Goal: Task Accomplishment & Management: Use online tool/utility

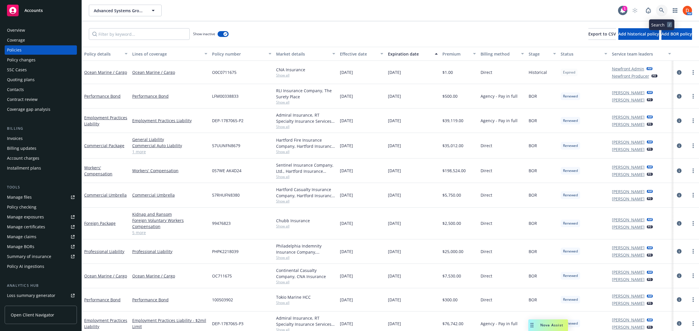
click at [663, 11] on icon at bounding box center [661, 10] width 5 height 5
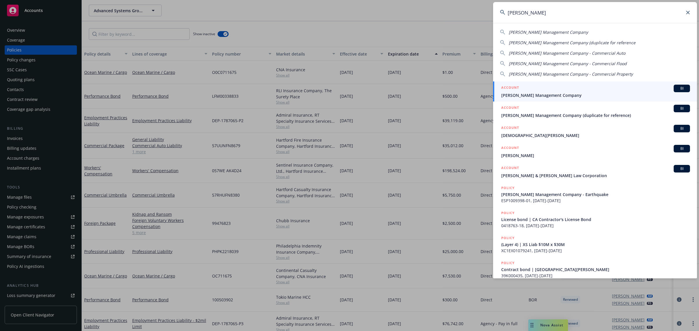
type input "karney"
click at [576, 90] on div "ACCOUNT BI" at bounding box center [595, 89] width 189 height 8
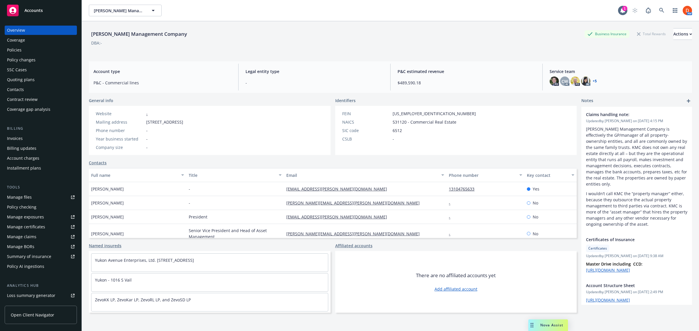
click at [38, 302] on div "Open Client Navigator" at bounding box center [41, 316] width 72 height 30
click at [38, 308] on link "Open Client Navigator" at bounding box center [41, 315] width 72 height 18
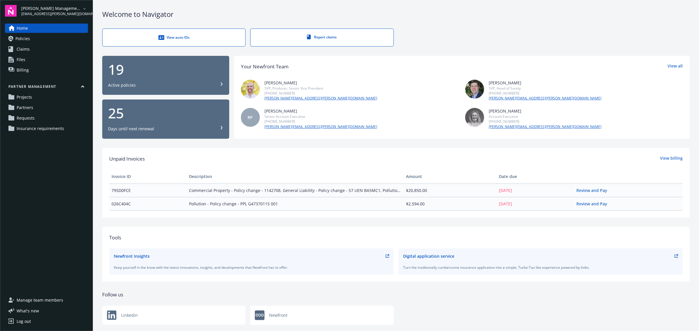
click at [38, 118] on link "Requests" at bounding box center [46, 118] width 83 height 9
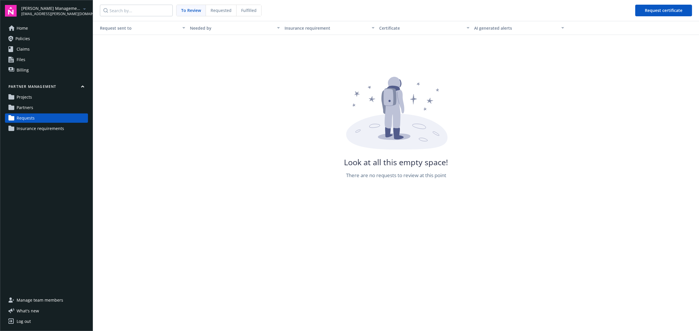
click at [33, 113] on div "Partner management Projects Partners Requests Insurance requirements" at bounding box center [46, 108] width 83 height 49
click at [33, 112] on link "Partners" at bounding box center [46, 107] width 83 height 9
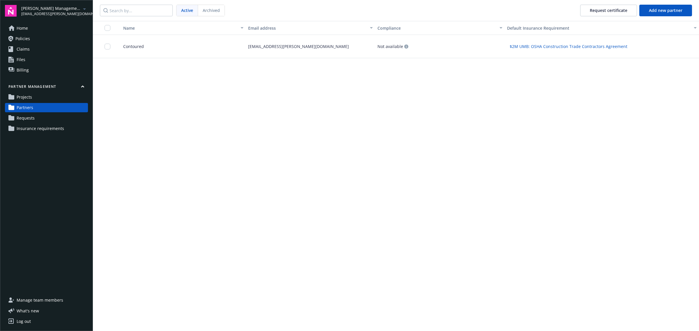
click at [31, 122] on span "Requests" at bounding box center [26, 118] width 18 height 9
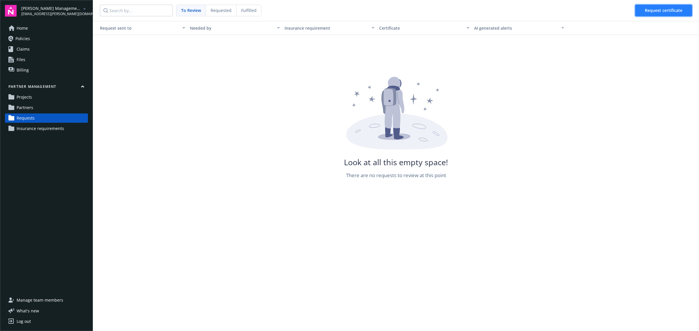
click at [686, 12] on button "Request certificate" at bounding box center [663, 11] width 57 height 12
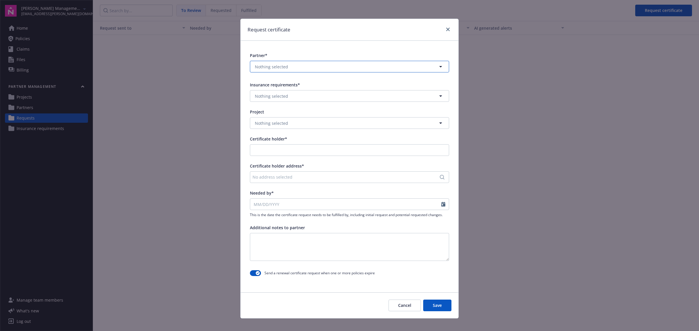
click at [308, 70] on button "Nothing selected" at bounding box center [349, 67] width 199 height 12
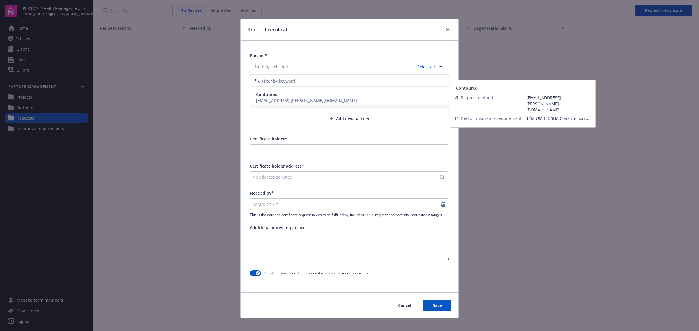
click at [300, 98] on div "dylon.riley@newfront.com" at bounding box center [306, 101] width 101 height 6
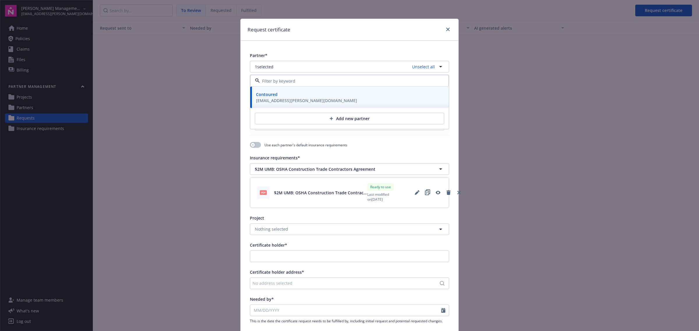
click at [242, 73] on div "Partner* 1 selected Unselect all Contoured dylon.riley@newfront.com Add new par…" at bounding box center [349, 218] width 218 height 355
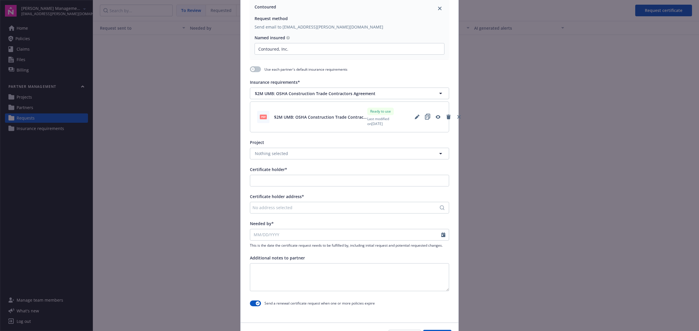
scroll to position [109, 0]
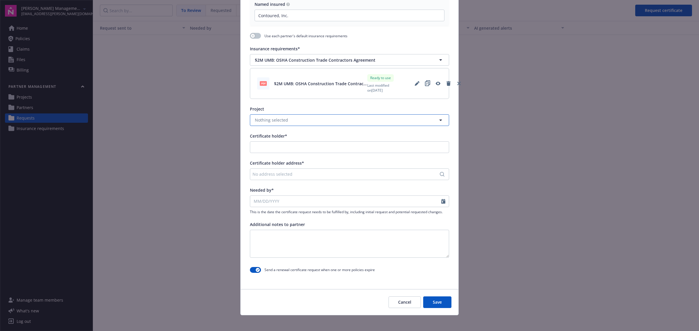
click at [285, 122] on button "Nothing selected" at bounding box center [349, 120] width 199 height 12
click at [278, 107] on div "Project" at bounding box center [349, 109] width 199 height 6
click at [287, 141] on div at bounding box center [349, 147] width 199 height 12
click at [286, 147] on input "Certificate holder*" at bounding box center [349, 147] width 199 height 11
click at [285, 162] on div "[PERSON_NAME] Management Company" at bounding box center [289, 163] width 81 height 16
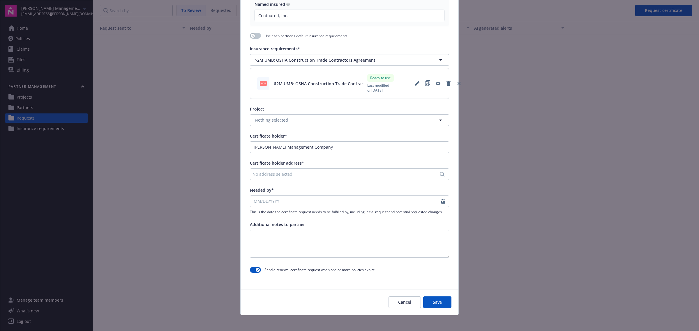
click at [286, 176] on div "No address selected" at bounding box center [346, 174] width 188 height 6
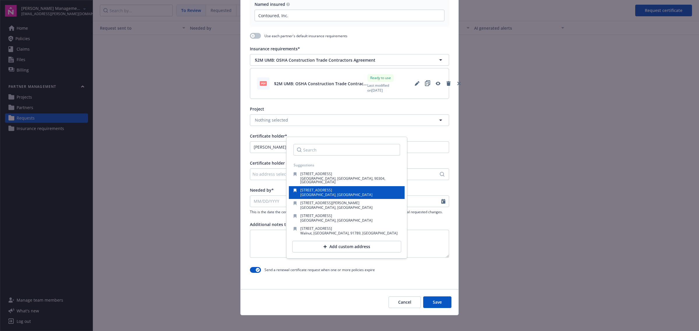
click at [357, 191] on div "1447 Cloverfield Blvd Santa Monica, CA, 90404, USA" at bounding box center [346, 193] width 107 height 8
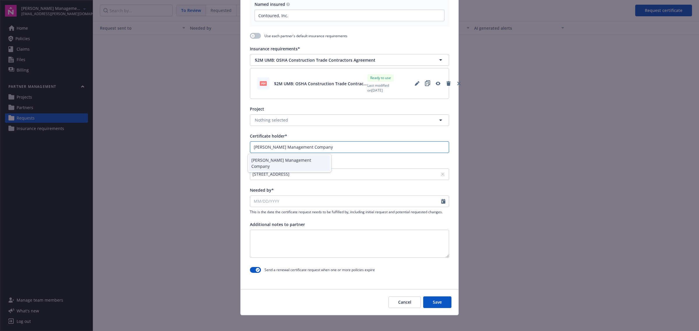
drag, startPoint x: 327, startPoint y: 150, endPoint x: 231, endPoint y: 148, distance: 96.1
click at [231, 148] on div "Request certificate Partner* 1 selected Contoured Request method Send email to …" at bounding box center [349, 165] width 699 height 331
paste input "Karney Properties Acquisitions, LLC, a Delaware limited liability company c/o"
type input "Karney Properties Acquisitions, LLC, a Delaware limited liability company c/o K…"
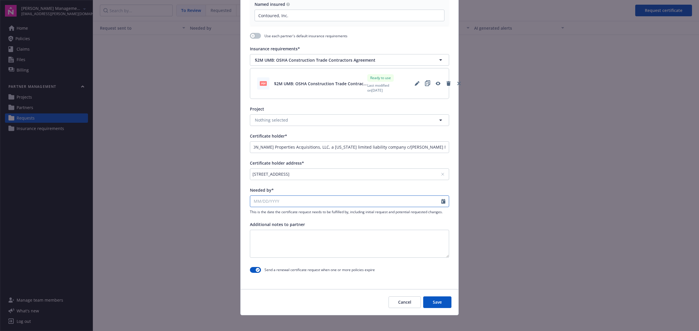
scroll to position [0, 0]
click at [303, 204] on input "Needed by*" at bounding box center [345, 201] width 191 height 11
select select "9"
click at [302, 264] on span "26" at bounding box center [304, 261] width 8 height 7
type input "[DATE]"
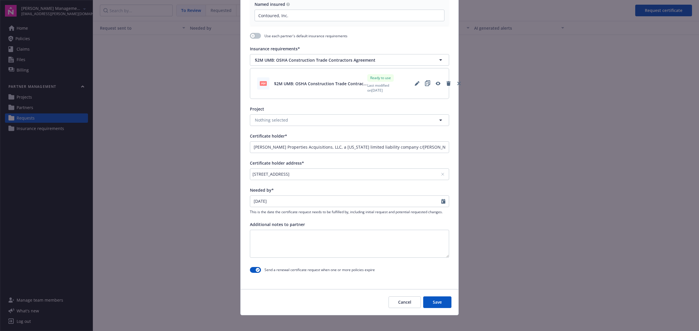
click at [436, 303] on button "Save" at bounding box center [437, 303] width 28 height 12
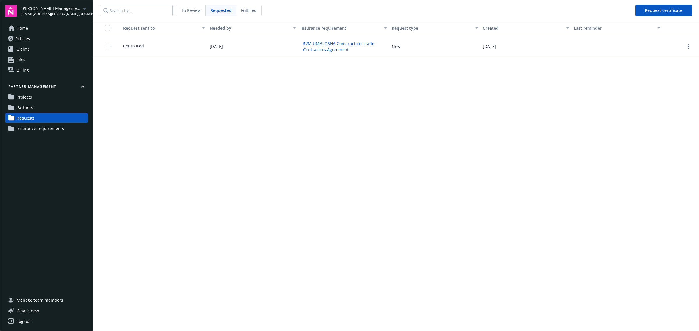
click at [190, 10] on span "To Review" at bounding box center [191, 10] width 20 height 6
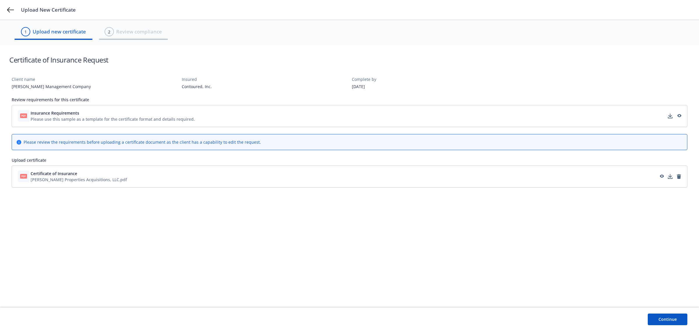
click at [666, 321] on button "Continue" at bounding box center [667, 320] width 40 height 12
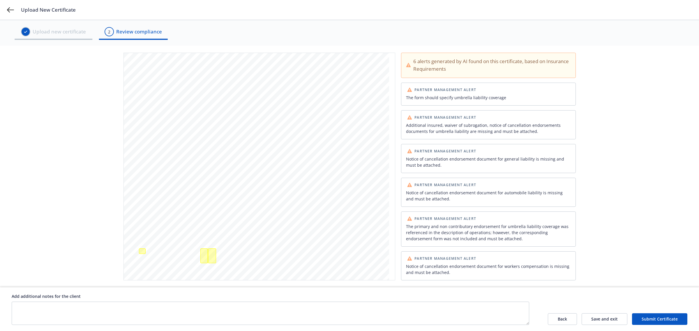
click at [664, 322] on button "Submit Certificate" at bounding box center [659, 320] width 55 height 12
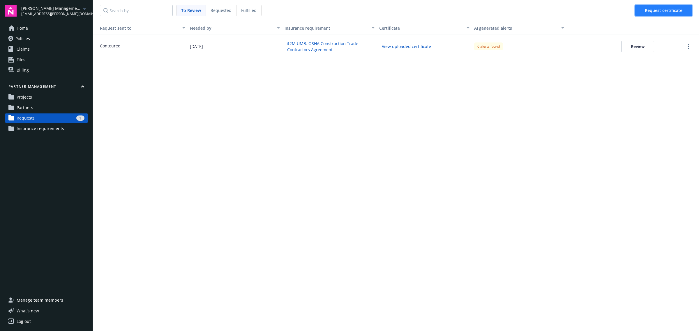
click at [664, 15] on button "Request certificate" at bounding box center [663, 11] width 57 height 12
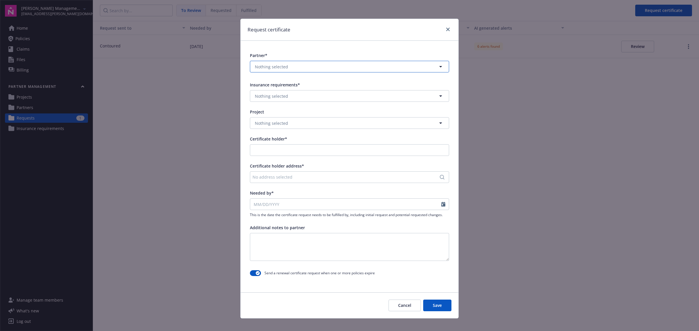
click at [336, 68] on button "Nothing selected" at bounding box center [349, 67] width 199 height 12
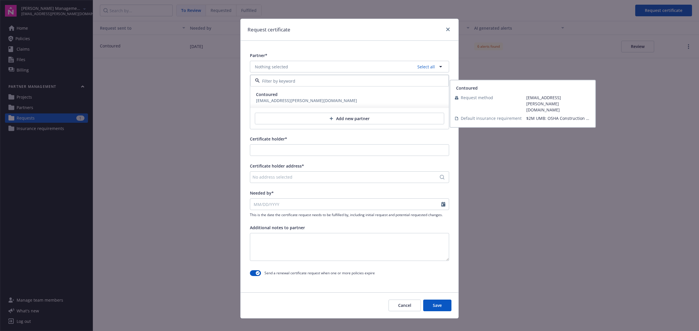
click at [322, 92] on div "Contoured dylon.riley@newfront.com" at bounding box center [350, 97] width 192 height 15
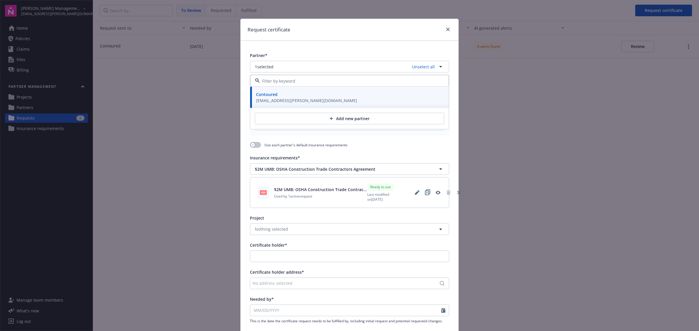
click at [391, 150] on div "Partner* 1 selected Unselect all Contoured dylon.riley@newfront.com Add new par…" at bounding box center [349, 218] width 218 height 355
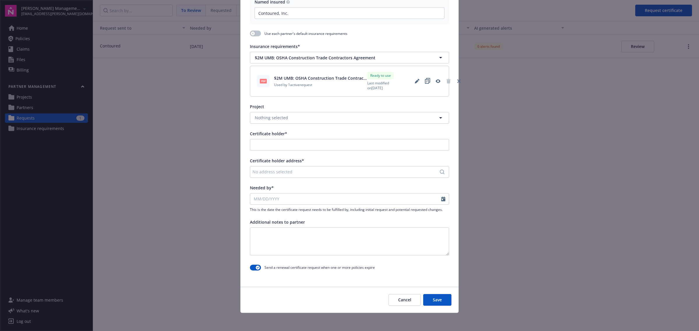
scroll to position [112, 0]
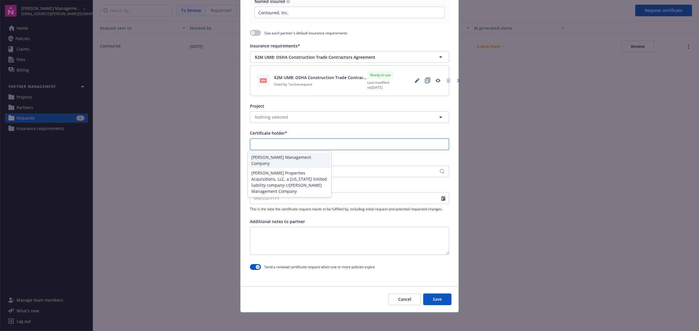
click at [295, 145] on input "Certificate holder*" at bounding box center [349, 144] width 199 height 11
click at [408, 167] on div "No address selected" at bounding box center [349, 172] width 199 height 12
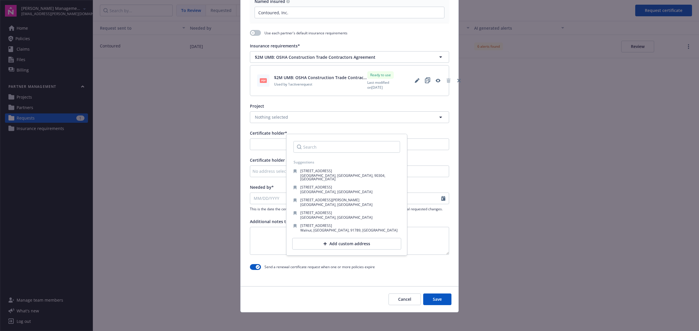
click at [411, 172] on div "No address selected" at bounding box center [346, 171] width 188 height 6
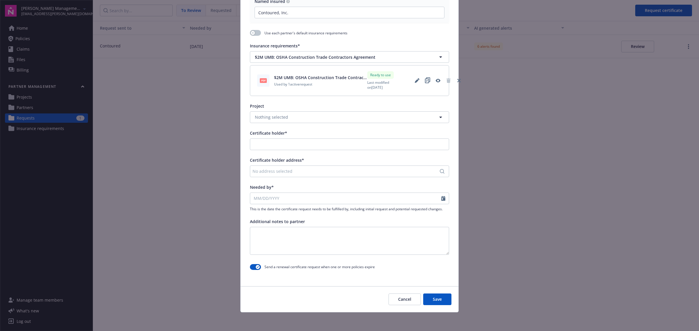
click at [411, 172] on div "No address selected" at bounding box center [346, 171] width 188 height 6
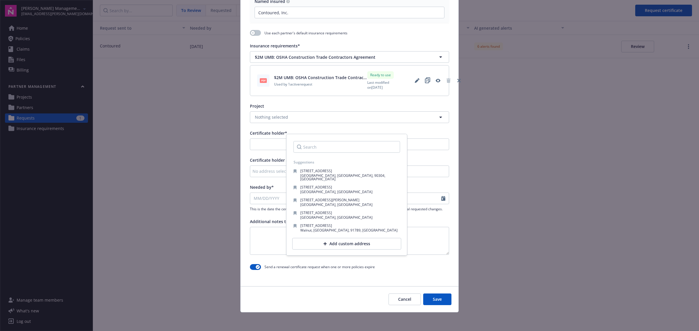
click at [250, 172] on div "No address selected" at bounding box center [349, 172] width 199 height 12
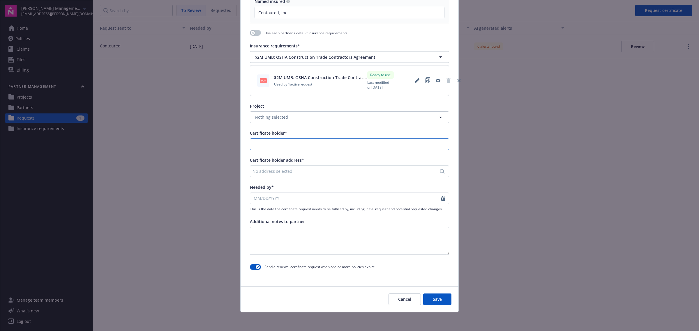
click at [260, 143] on input "Certificate holder*" at bounding box center [349, 144] width 199 height 11
paste input "Centinela Properties, a California general partnership c/o Karney Management Co…"
type input "Centinela Properties, a California general partnership c/o Karney Management Co…"
click at [275, 171] on div "No address selected" at bounding box center [346, 171] width 188 height 6
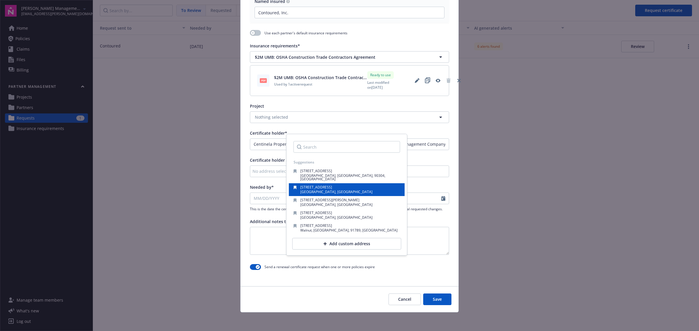
click at [313, 190] on span "Santa Monica, CA, 90404, USA" at bounding box center [336, 192] width 72 height 5
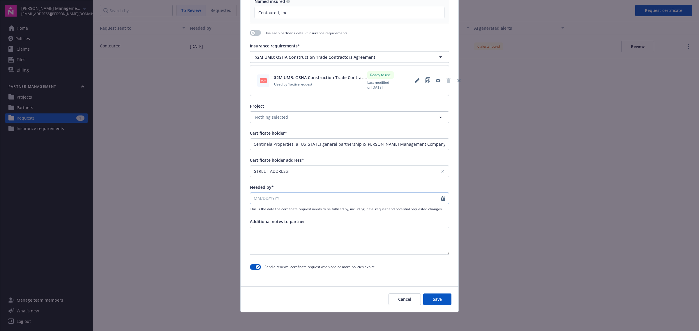
click at [299, 197] on input "Needed by*" at bounding box center [345, 198] width 191 height 11
select select "9"
click at [303, 259] on span "26" at bounding box center [304, 258] width 8 height 7
type input "[DATE]"
click at [434, 299] on button "Save" at bounding box center [437, 300] width 28 height 12
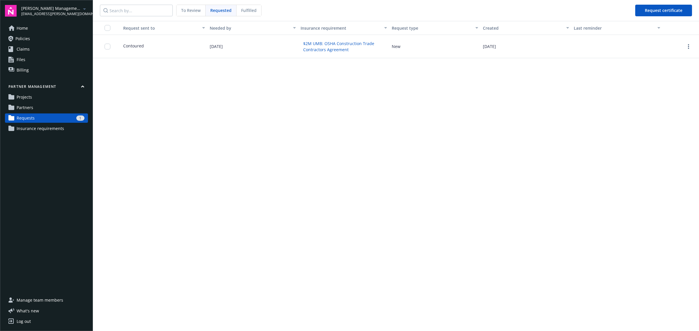
click at [222, 14] on div "Requested" at bounding box center [221, 10] width 31 height 11
click at [187, 8] on span "To Review" at bounding box center [191, 10] width 20 height 6
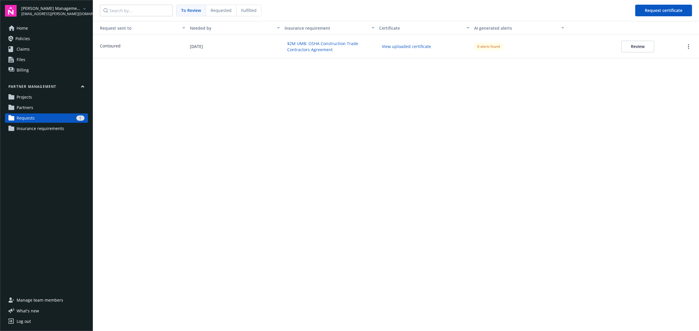
click at [219, 7] on div "Requested" at bounding box center [221, 10] width 31 height 11
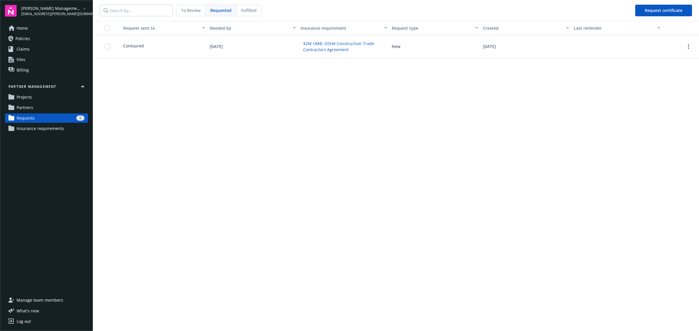
click at [191, 10] on span "To Review" at bounding box center [191, 10] width 20 height 6
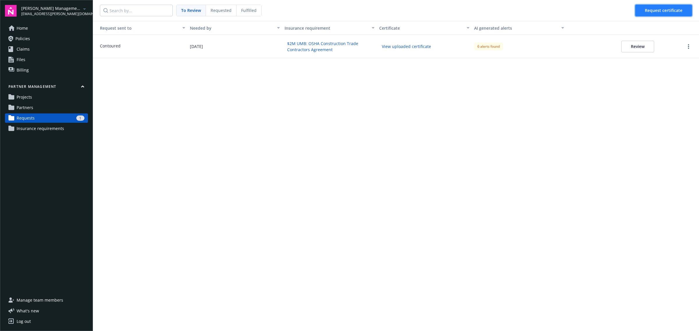
click at [667, 10] on span "Request certificate" at bounding box center [664, 11] width 38 height 6
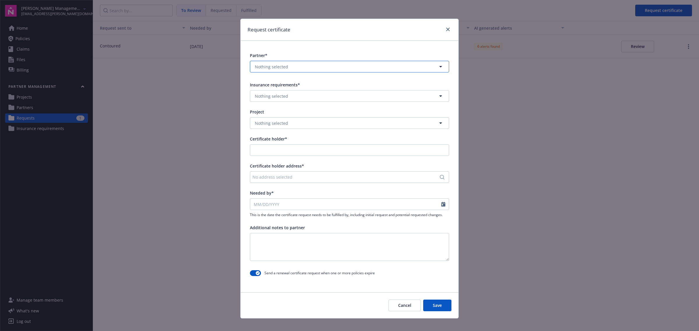
click at [364, 63] on button "Nothing selected" at bounding box center [349, 67] width 199 height 12
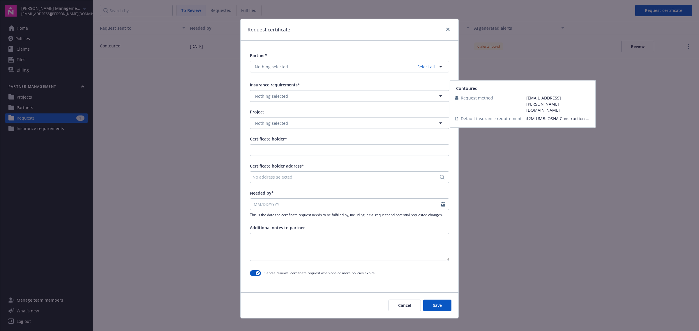
click at [299, 95] on span "Contoured" at bounding box center [306, 94] width 101 height 6
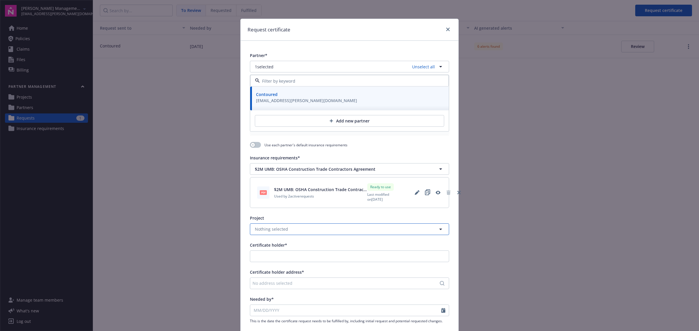
click at [302, 227] on button "Nothing selected" at bounding box center [349, 230] width 199 height 12
click at [303, 217] on div "Project" at bounding box center [349, 218] width 199 height 6
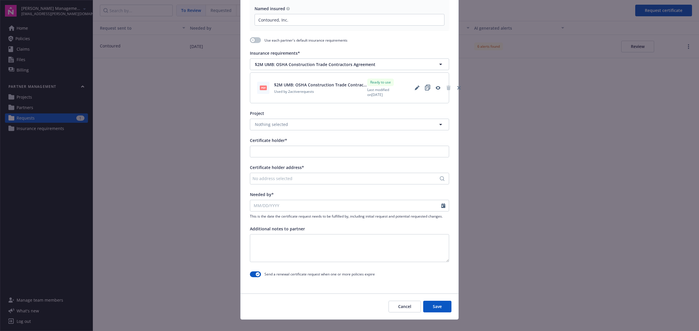
scroll to position [109, 0]
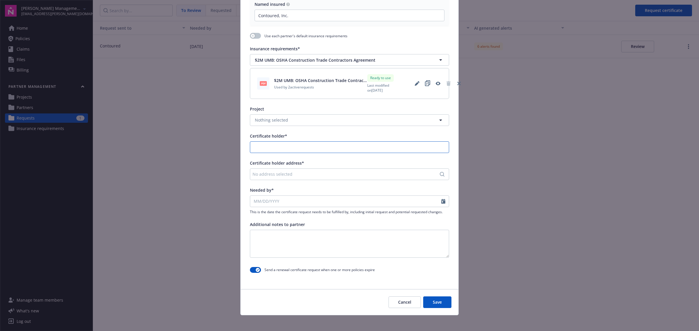
click at [283, 150] on input "Certificate holder*" at bounding box center [349, 147] width 199 height 11
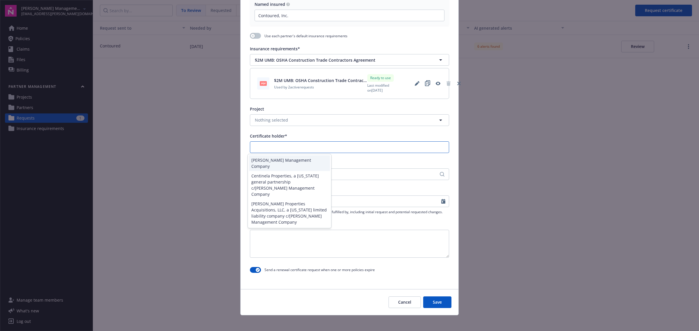
paste input "D.S.A. Properties LP, A Delaware limited Partnership c/o Karney Management Comp…"
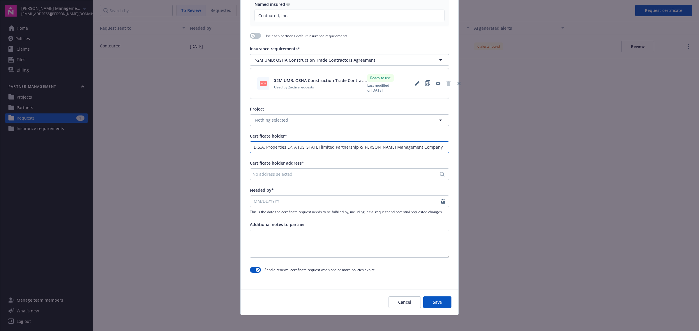
type input "D.S.A. Properties LP, A Delaware limited Partnership c/o Karney Management Comp…"
click at [317, 173] on div "No address selected" at bounding box center [346, 174] width 188 height 6
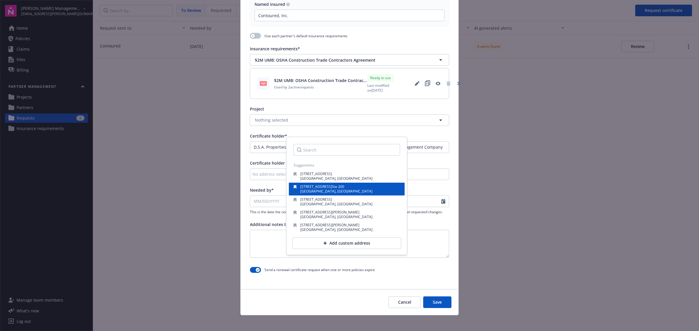
click at [331, 188] on span "1447 Cloverfield Blvd" at bounding box center [316, 186] width 32 height 5
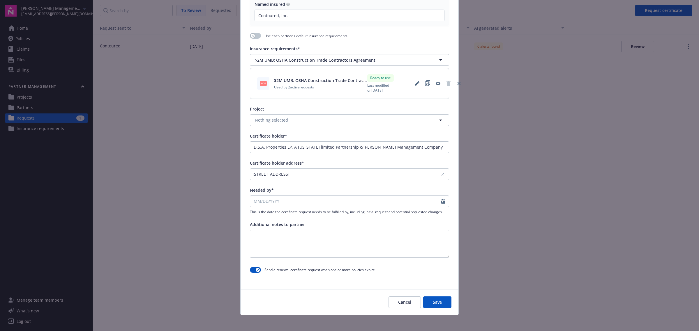
click at [330, 172] on div "1447 Cloverfield Blvd, Ste 200, Santa Monica, CA, 90404, USA" at bounding box center [346, 174] width 188 height 6
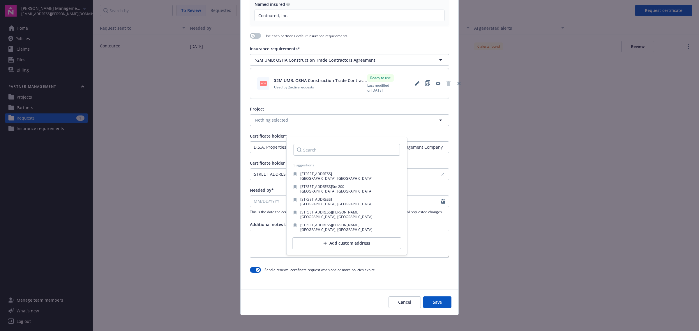
click at [434, 158] on div "Partner* 1 selected Contoured Request method Send email to dylon.riley@newfront…" at bounding box center [349, 109] width 218 height 355
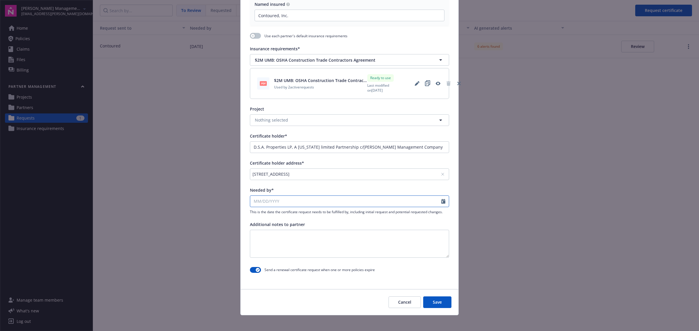
click at [281, 197] on input "Needed by*" at bounding box center [345, 201] width 191 height 11
select select "9"
click at [302, 264] on span "26" at bounding box center [304, 261] width 8 height 7
type input "09/26/2025"
click at [428, 300] on button "Save" at bounding box center [437, 303] width 28 height 12
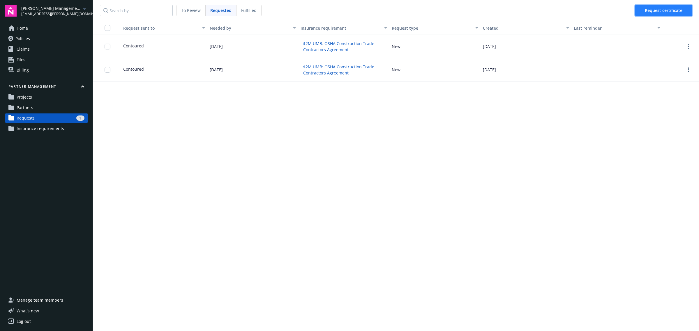
click at [651, 10] on span "Request certificate" at bounding box center [664, 11] width 38 height 6
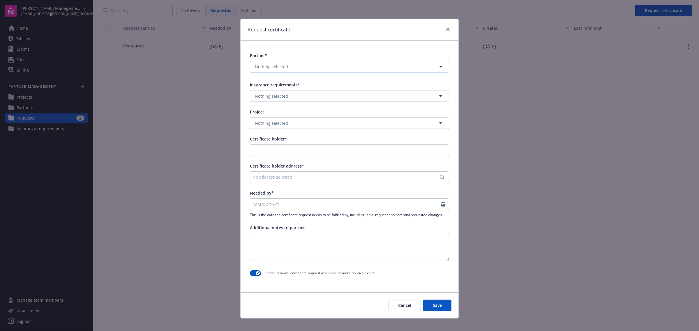
click at [306, 66] on button "Nothing selected" at bounding box center [349, 67] width 199 height 12
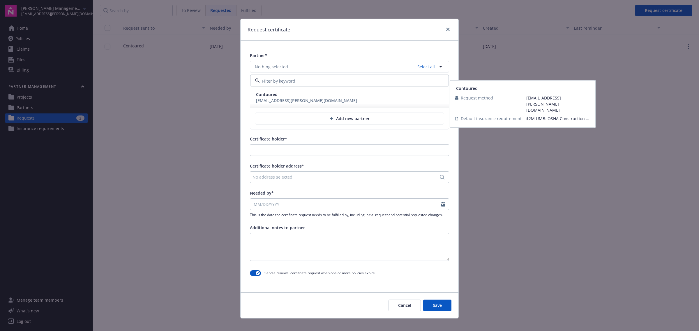
click at [299, 93] on span "Contoured" at bounding box center [306, 94] width 101 height 6
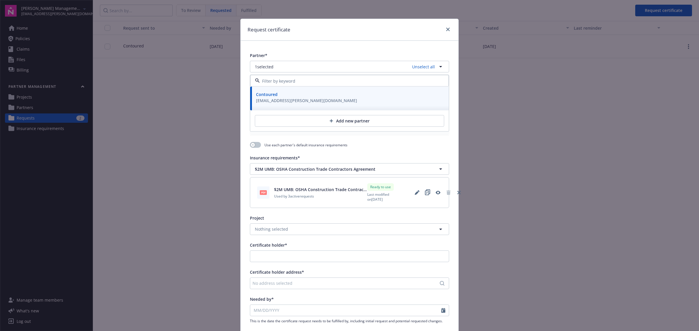
click at [256, 37] on div "Request certificate" at bounding box center [349, 30] width 218 height 22
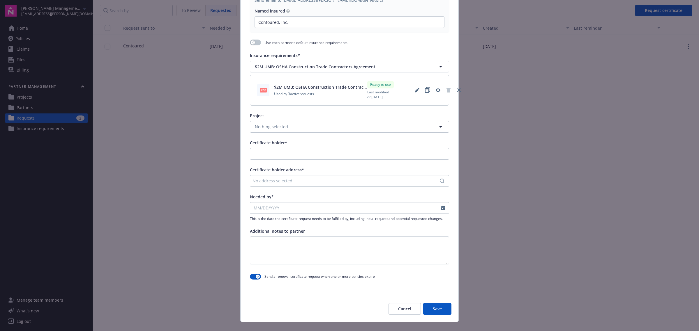
scroll to position [109, 0]
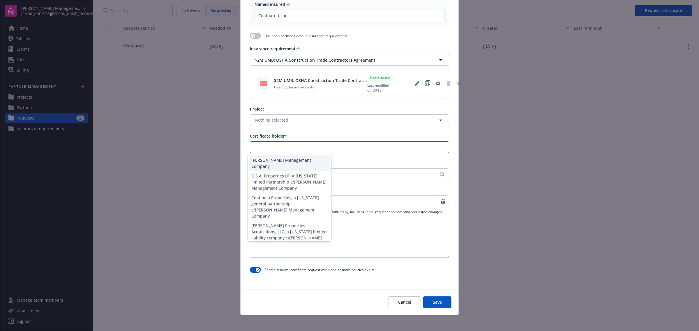
click at [284, 147] on input "Certificate holder*" at bounding box center [349, 147] width 199 height 11
click at [365, 173] on div "No address selected" at bounding box center [346, 174] width 188 height 6
click at [278, 148] on input "Certificate holder*" at bounding box center [349, 147] width 199 height 11
paste input "Effkay Enterprises, a California general partnership c/o Karney Management Comp…"
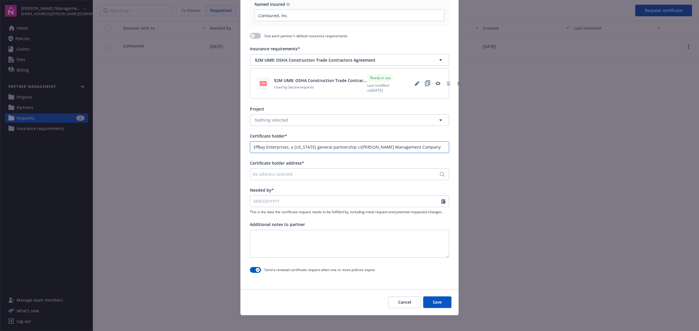
type input "Effkay Enterprises, a California general partnership c/o Karney Management Comp…"
click at [277, 177] on div "No address selected" at bounding box center [346, 174] width 188 height 6
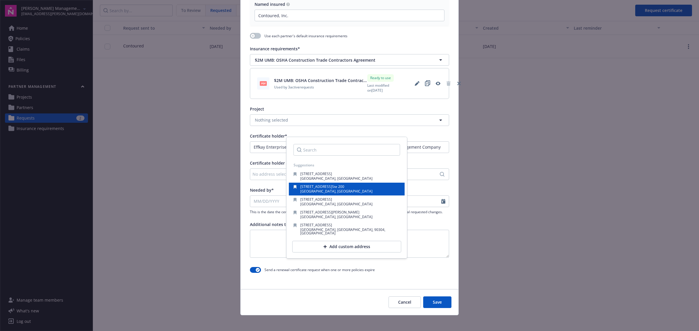
click at [335, 192] on span "Santa Monica, CA, 90404, USA" at bounding box center [336, 191] width 72 height 5
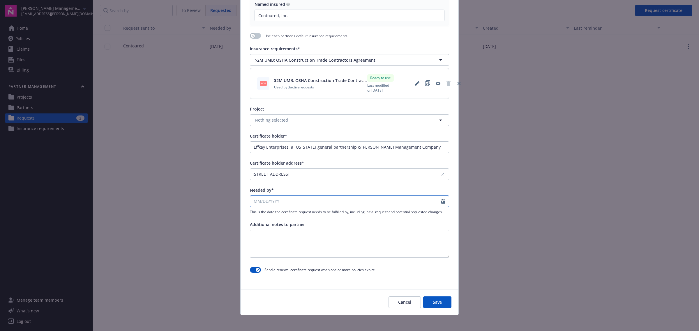
click at [301, 201] on input "Needed by*" at bounding box center [345, 201] width 191 height 11
select select "9"
click at [304, 261] on span "26" at bounding box center [304, 261] width 8 height 7
type input "09/26/2025"
click at [429, 300] on button "Save" at bounding box center [437, 303] width 28 height 12
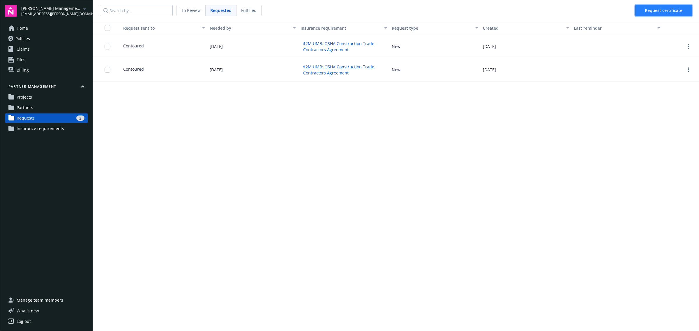
click at [657, 10] on span "Request certificate" at bounding box center [664, 11] width 38 height 6
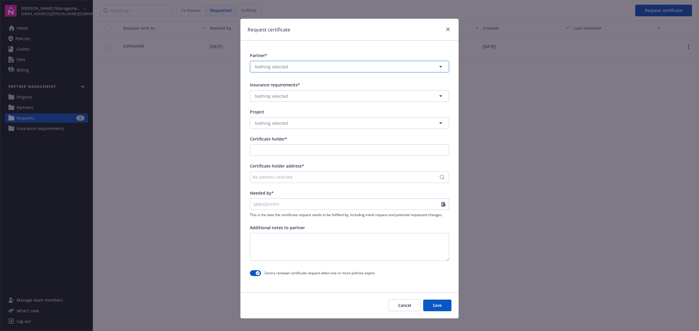
drag, startPoint x: 280, startPoint y: 63, endPoint x: 280, endPoint y: 68, distance: 4.7
click at [280, 63] on button "Nothing selected" at bounding box center [349, 67] width 199 height 12
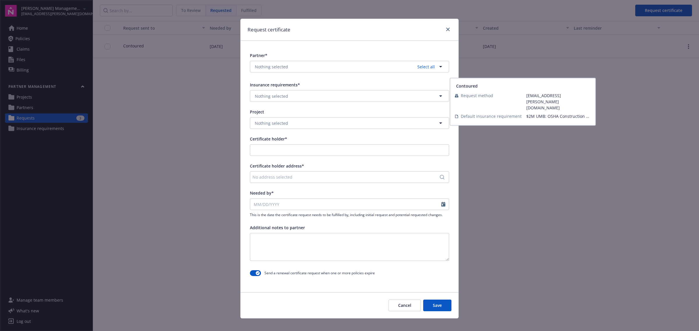
click at [274, 96] on span "Contoured" at bounding box center [267, 94] width 22 height 6
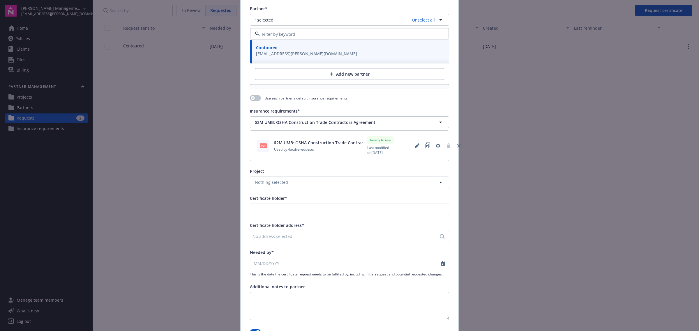
scroll to position [112, 0]
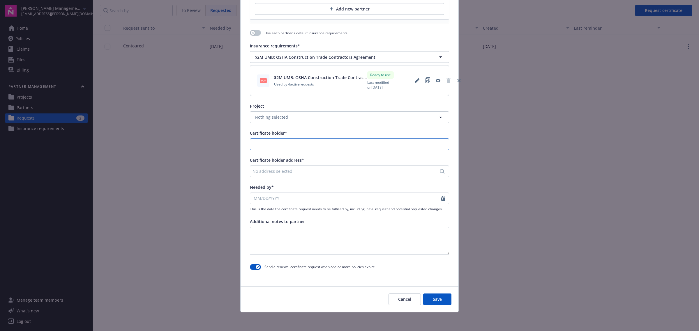
click at [279, 143] on input "Certificate holder*" at bounding box center [349, 144] width 199 height 11
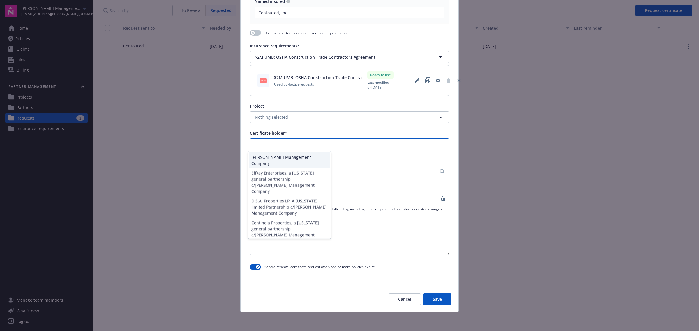
click at [335, 143] on input "Certificate holder*" at bounding box center [349, 144] width 199 height 11
paste input "Mirada Enterprises, a California general partnership c/o Karney Management Comp…"
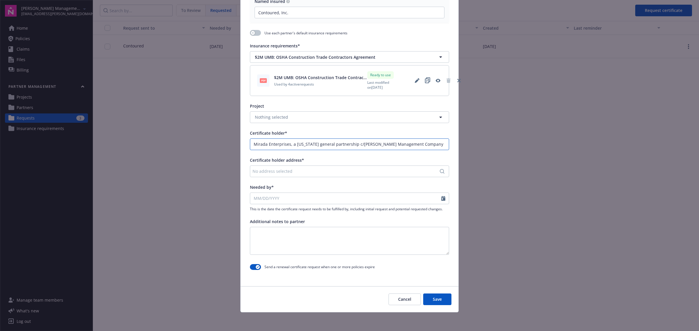
type input "Mirada Enterprises, a California general partnership c/o Karney Management Comp…"
click at [318, 171] on div "No address selected" at bounding box center [346, 171] width 188 height 6
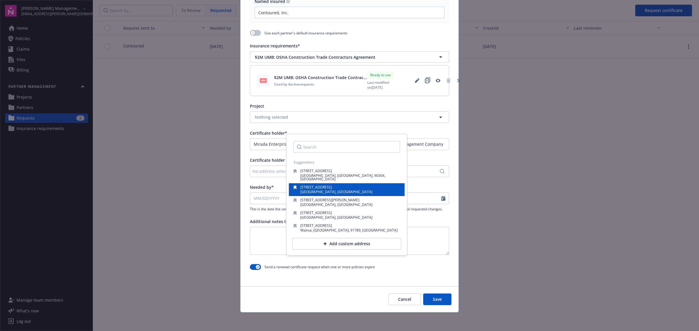
click at [331, 190] on span "Santa Monica, CA, 90404, USA" at bounding box center [336, 192] width 72 height 5
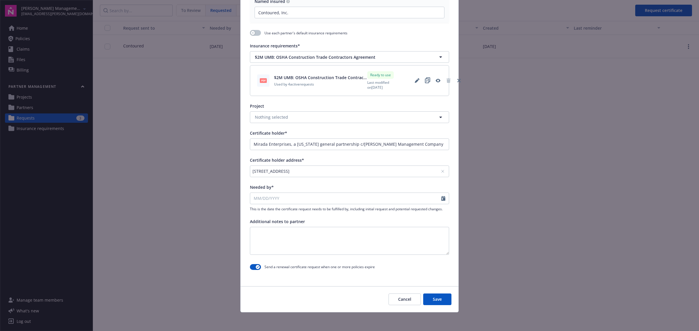
click at [312, 203] on div "This is the date the certificate request needs to be fulfilled by, including in…" at bounding box center [349, 202] width 199 height 19
select select "9"
click at [312, 201] on input "Needed by*" at bounding box center [345, 198] width 191 height 11
click at [300, 261] on span "26" at bounding box center [304, 258] width 8 height 7
type input "09/26/2025"
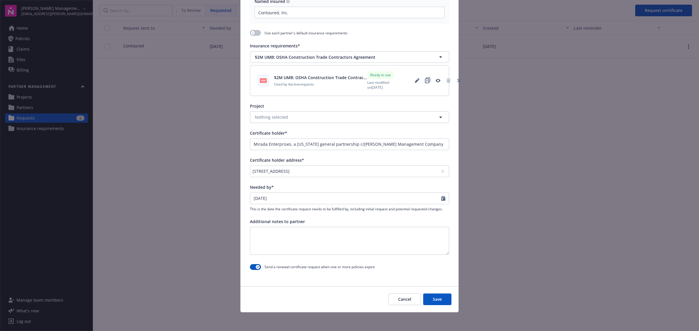
click at [436, 298] on button "Save" at bounding box center [437, 300] width 28 height 12
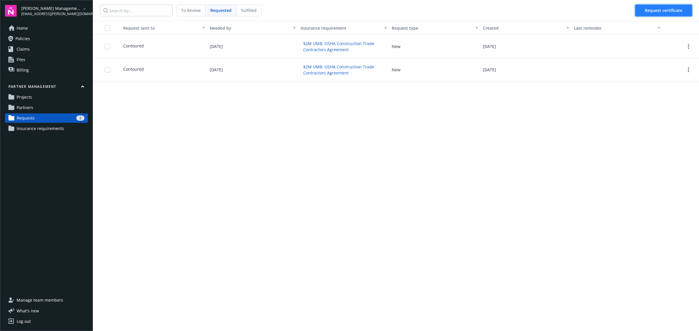
click at [654, 15] on button "Request certificate" at bounding box center [663, 11] width 57 height 12
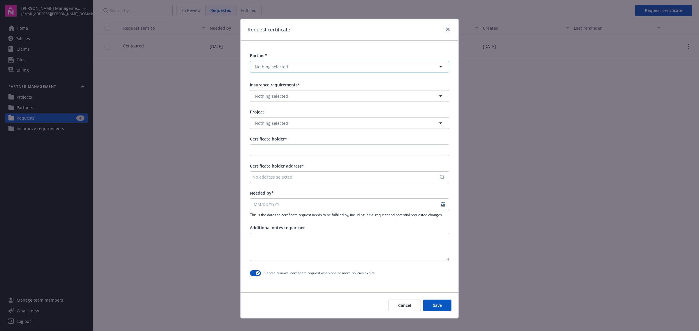
click at [296, 70] on button "Nothing selected" at bounding box center [349, 67] width 199 height 12
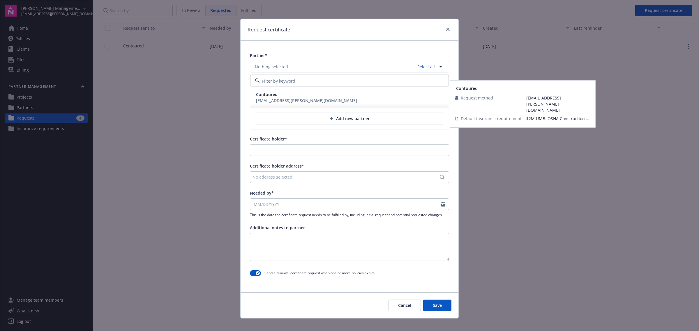
click at [293, 98] on div "dylon.riley@newfront.com" at bounding box center [306, 101] width 101 height 6
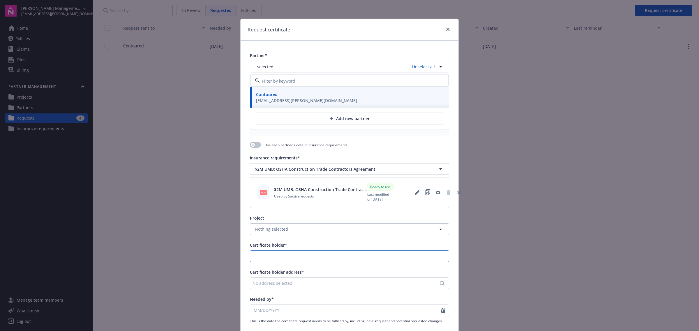
click at [291, 254] on input "Certificate holder*" at bounding box center [349, 256] width 199 height 11
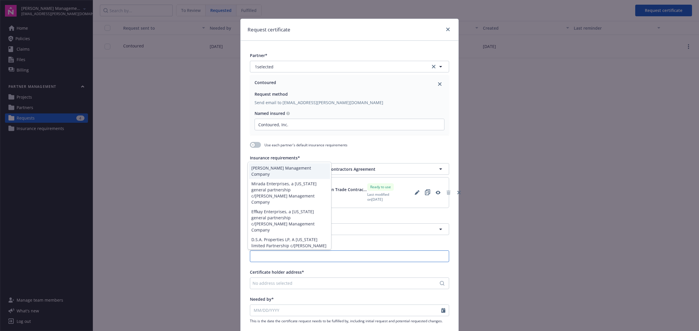
click at [377, 261] on input "Certificate holder*" at bounding box center [349, 256] width 199 height 11
paste input "SUALI INVESTMENTS, LTD., a California limited partnership c/o Karney Management…"
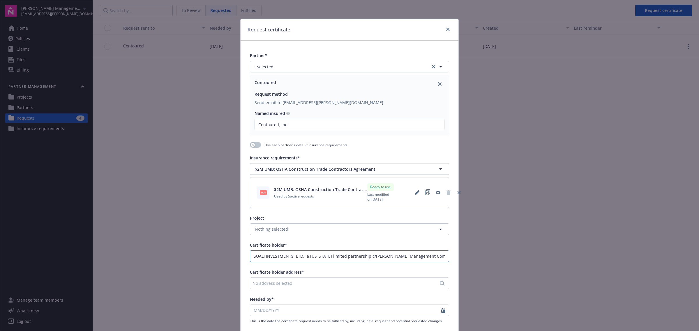
type input "SUALI INVESTMENTS, LTD., a California limited partnership c/o Karney Management…"
click at [355, 282] on div "No address selected" at bounding box center [346, 283] width 188 height 6
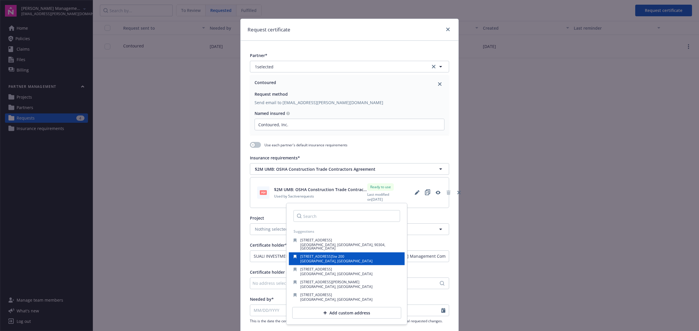
click at [339, 254] on span "Ste 200" at bounding box center [338, 256] width 12 height 5
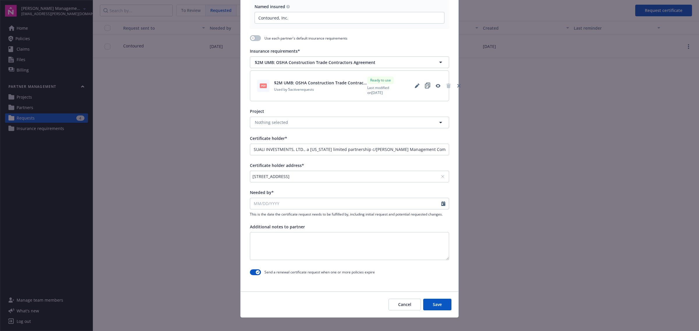
scroll to position [109, 0]
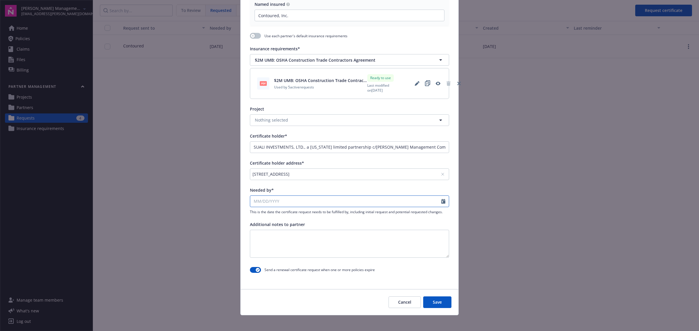
click at [296, 205] on input "Needed by*" at bounding box center [345, 201] width 191 height 11
select select "9"
click at [302, 260] on span "26" at bounding box center [304, 261] width 8 height 7
type input "09/26/2025"
click at [429, 302] on button "Save" at bounding box center [437, 303] width 28 height 12
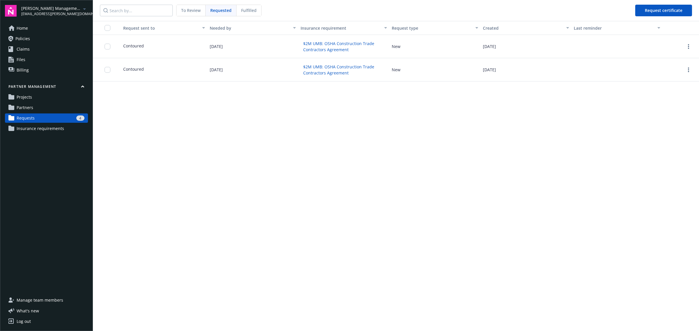
click at [190, 10] on span "To Review" at bounding box center [191, 10] width 20 height 6
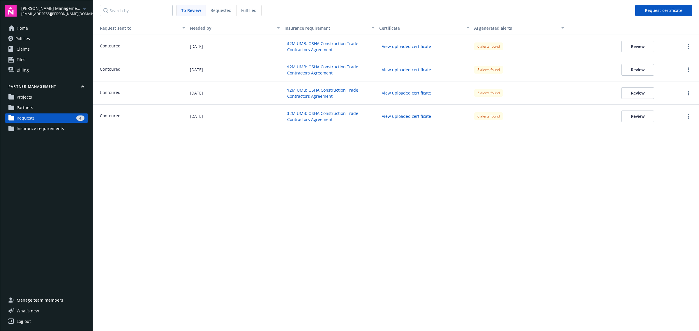
click at [220, 10] on span "Requested" at bounding box center [220, 10] width 21 height 6
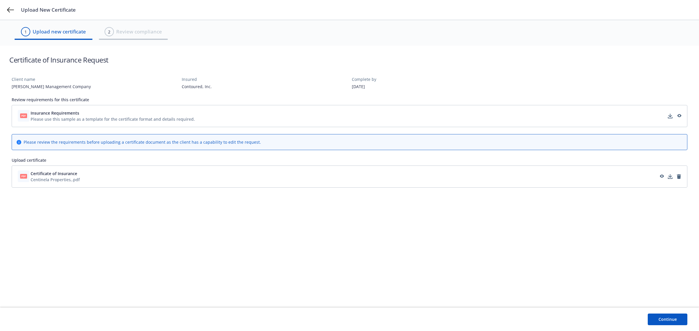
click at [678, 319] on button "Continue" at bounding box center [667, 320] width 40 height 12
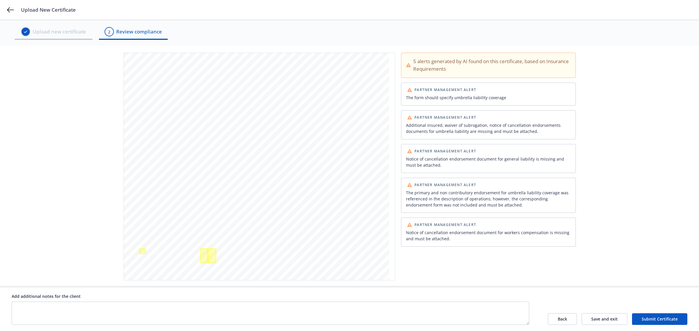
click at [669, 323] on button "Submit Certificate" at bounding box center [659, 320] width 55 height 12
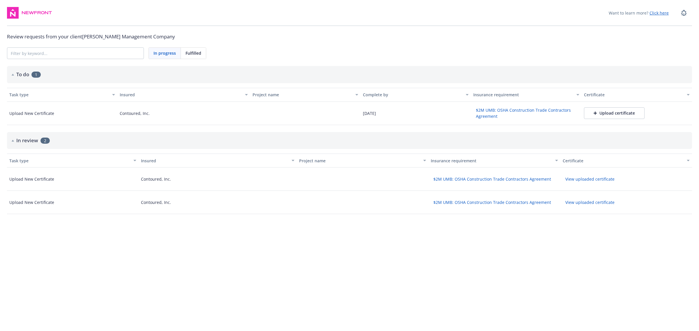
click at [606, 115] on div "Upload certificate" at bounding box center [613, 113] width 41 height 6
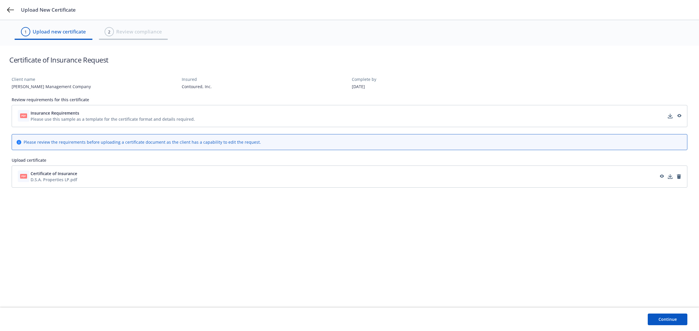
click at [662, 325] on button "Continue" at bounding box center [667, 320] width 40 height 12
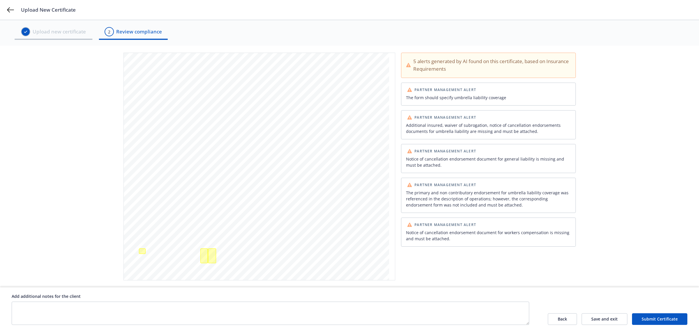
click at [653, 318] on button "Submit Certificate" at bounding box center [659, 320] width 55 height 12
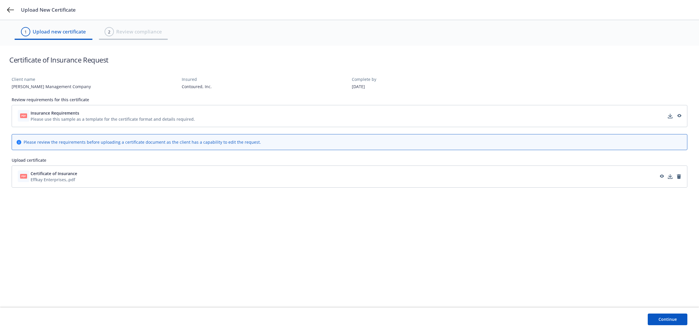
click at [677, 317] on button "Continue" at bounding box center [667, 320] width 40 height 12
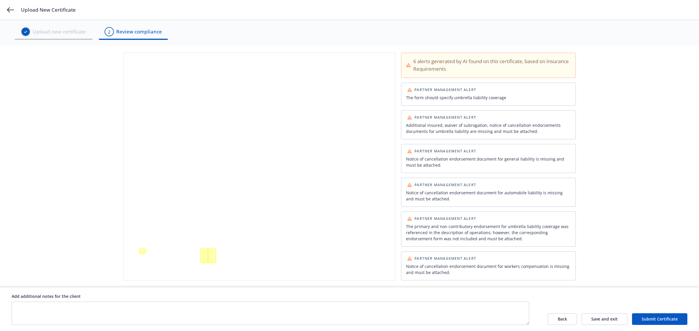
click at [650, 319] on button "Submit Certificate" at bounding box center [659, 320] width 55 height 12
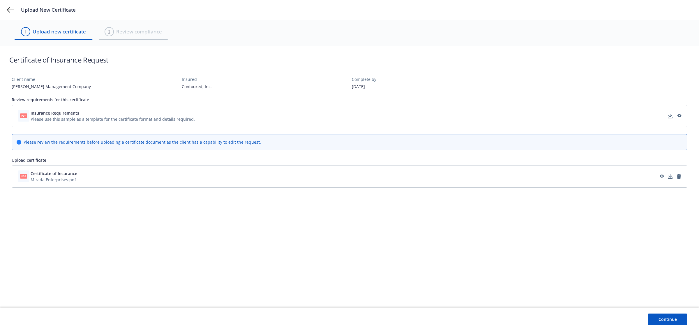
click at [665, 319] on button "Continue" at bounding box center [667, 320] width 40 height 12
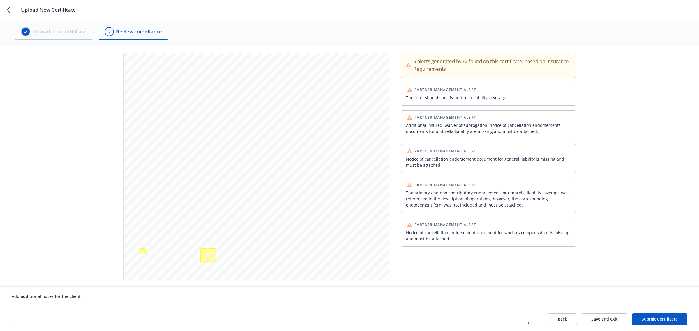
click at [662, 318] on button "Submit Certificate" at bounding box center [659, 320] width 55 height 12
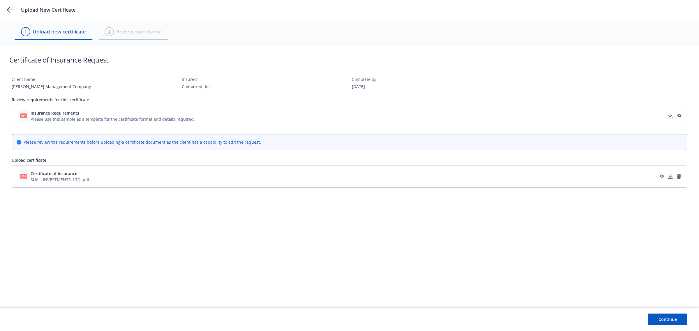
click at [671, 319] on button "Continue" at bounding box center [667, 320] width 40 height 12
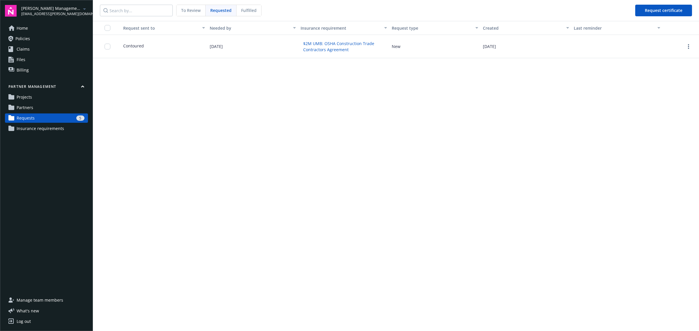
click at [180, 10] on div "To Review" at bounding box center [190, 10] width 29 height 11
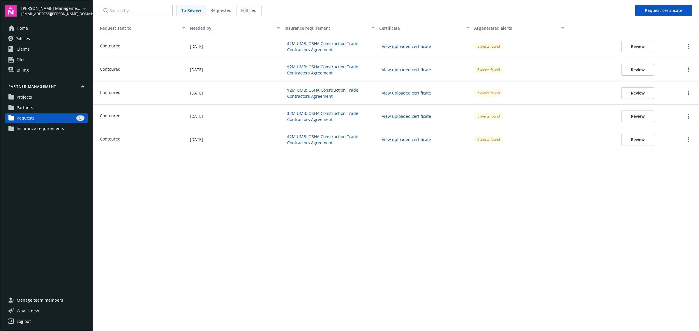
click at [481, 47] on div "5 alerts found" at bounding box center [488, 47] width 29 height 8
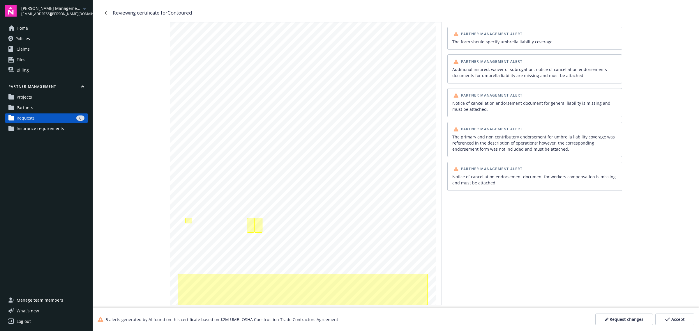
click at [540, 107] on div "Notice of cancellation endorsement document for general liability is missing an…" at bounding box center [534, 106] width 165 height 12
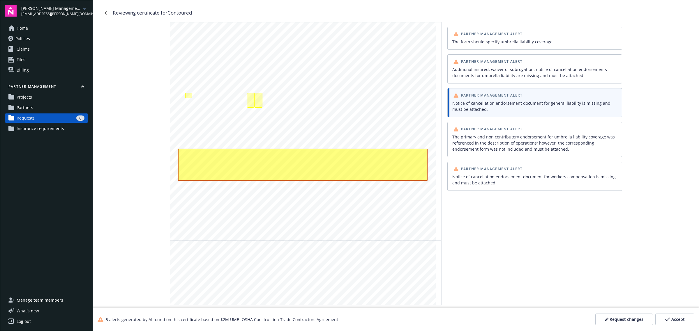
scroll to position [129, 0]
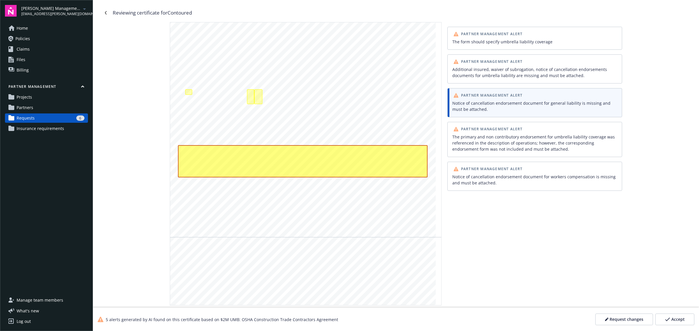
click at [524, 138] on div "The primary and non contributory endorsement for umbrella liability coverage wa…" at bounding box center [534, 143] width 165 height 18
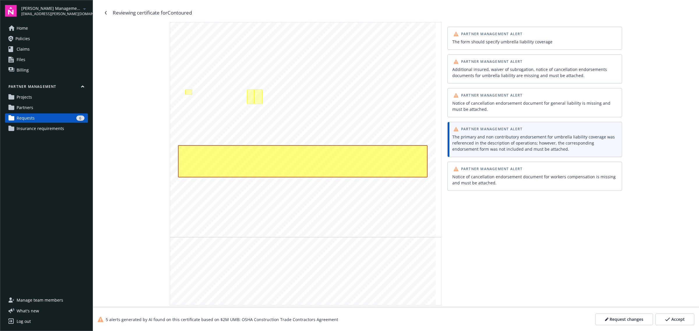
click at [521, 179] on div "Notice of cancellation endorsement document for workers compensation is missing…" at bounding box center [534, 180] width 165 height 12
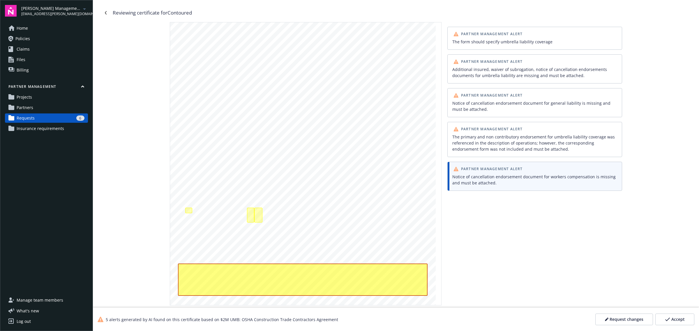
scroll to position [0, 0]
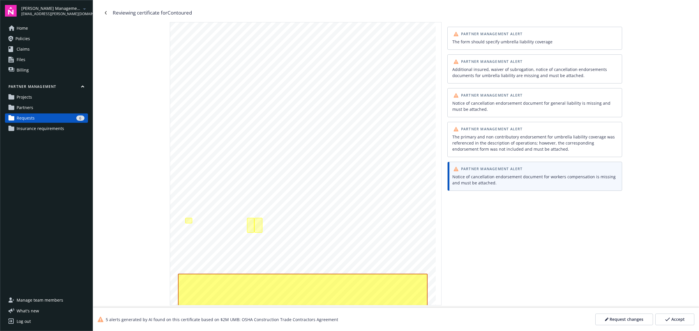
click at [486, 78] on div "Additional insured, waiver of subrogation, notice of cancellation endorsements …" at bounding box center [534, 72] width 165 height 12
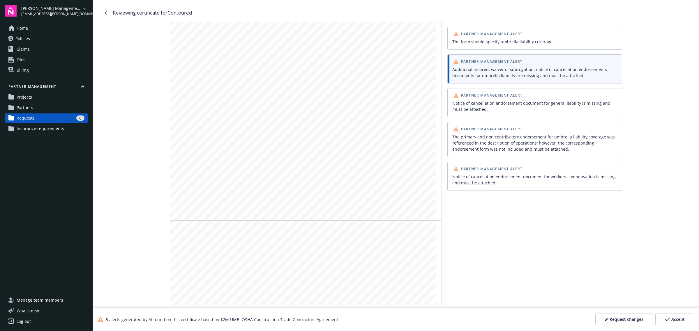
scroll to position [719, 0]
click at [105, 13] on icon "Navigate back" at bounding box center [106, 12] width 2 height 3
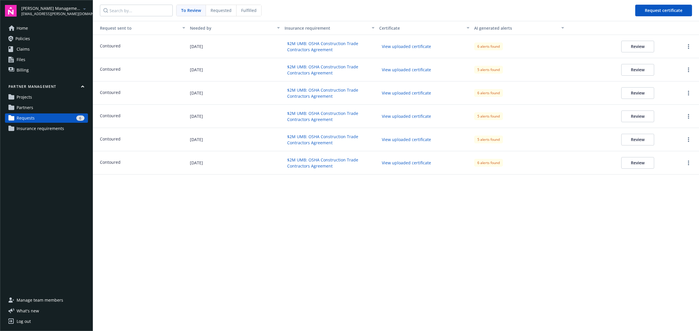
click at [495, 70] on div "5 alerts found" at bounding box center [488, 70] width 29 height 8
click at [494, 91] on div "6 alerts found" at bounding box center [488, 93] width 29 height 8
click at [487, 116] on div "5 alerts found" at bounding box center [488, 116] width 29 height 8
click at [489, 116] on div "5 alerts found" at bounding box center [488, 116] width 29 height 8
click at [484, 142] on div "5 alerts found" at bounding box center [488, 140] width 29 height 8
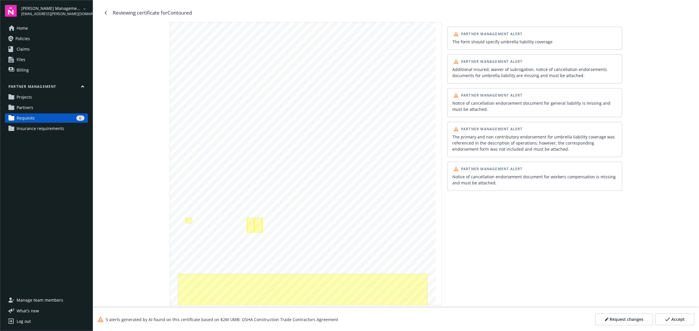
click at [67, 10] on span "Karney Management Company" at bounding box center [51, 8] width 60 height 6
click at [246, 8] on div "Reviewing certificate for Contoured ANY PROPRIETOR/PARTNER/EXECUTIVE OFFICER/ME…" at bounding box center [396, 157] width 606 height 314
click at [108, 13] on link "Navigate back" at bounding box center [105, 12] width 9 height 9
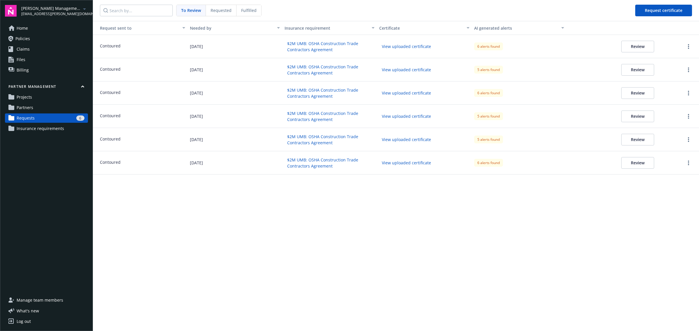
click at [486, 120] on div "5 alerts found" at bounding box center [519, 116] width 95 height 23
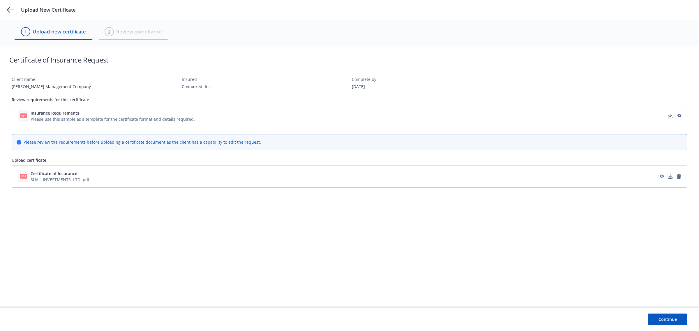
click at [663, 317] on button "Continue" at bounding box center [667, 320] width 40 height 12
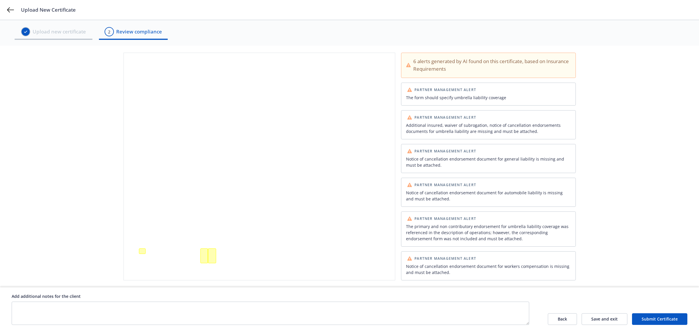
click at [670, 321] on button "Submit Certificate" at bounding box center [659, 320] width 55 height 12
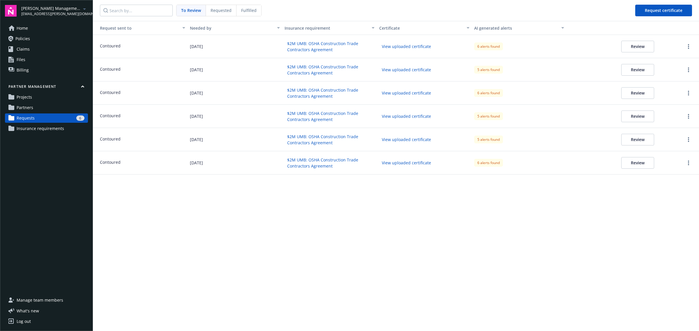
click at [488, 95] on div "6 alerts found" at bounding box center [488, 93] width 29 height 8
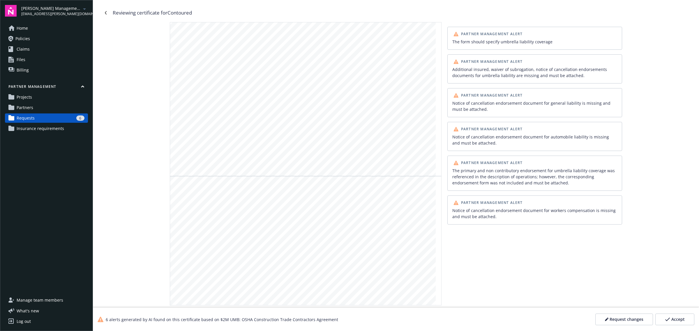
scroll to position [6378, 0]
click at [68, 5] on span "[PERSON_NAME] Management Company" at bounding box center [51, 8] width 60 height 6
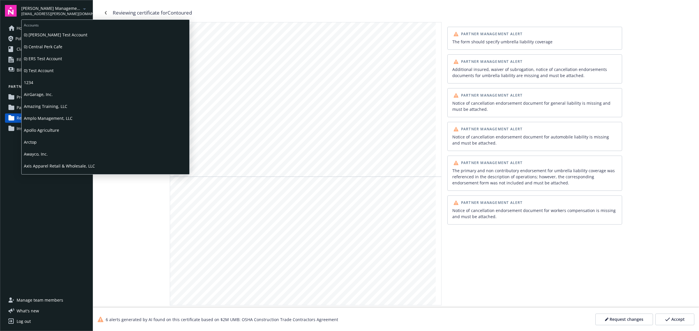
click at [75, 136] on span "Arctop" at bounding box center [105, 142] width 163 height 12
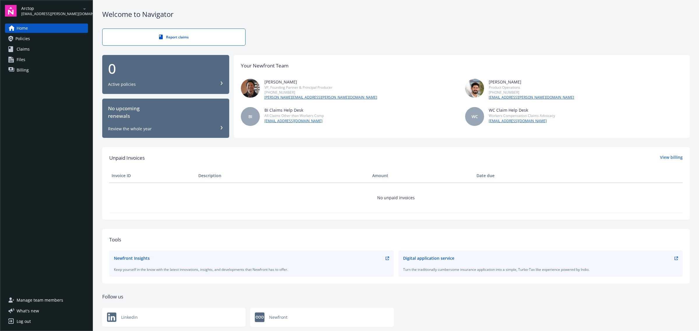
click at [59, 11] on span "[EMAIL_ADDRESS][PERSON_NAME][DOMAIN_NAME]" at bounding box center [51, 13] width 60 height 5
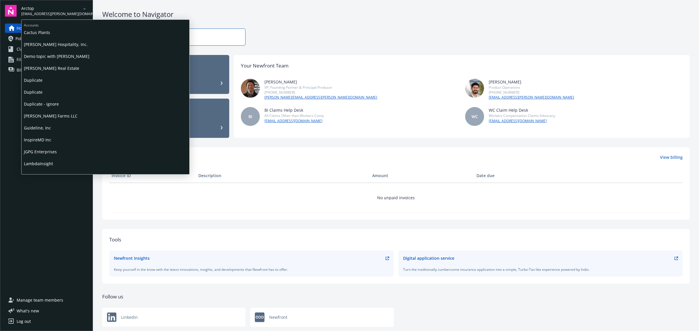
click at [79, 95] on div "0) Bruno's Test Account 0) Central Perk Cafe 0) ERS Test Account 0) Test Accoun…" at bounding box center [106, 102] width 168 height 146
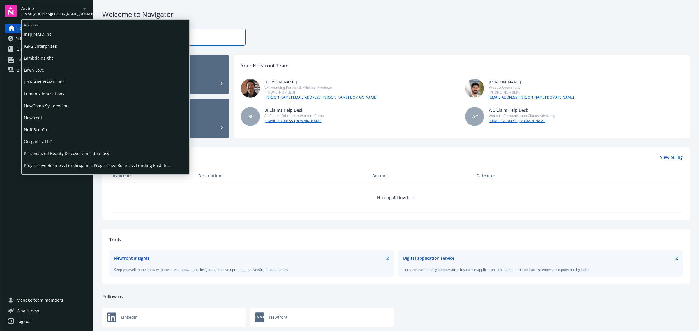
click at [79, 95] on div "0) Bruno's Test Account 0) Central Perk Cafe 0) ERS Test Account 0) Test Accoun…" at bounding box center [106, 102] width 168 height 146
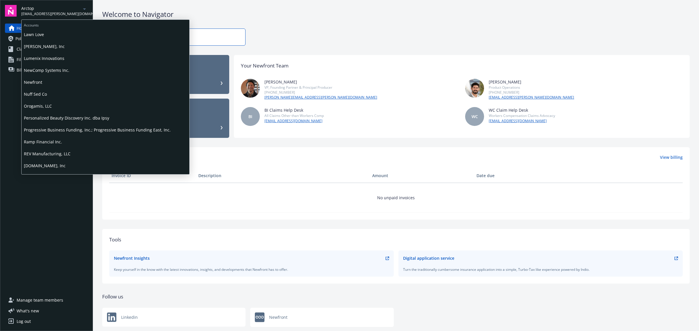
scroll to position [291, 0]
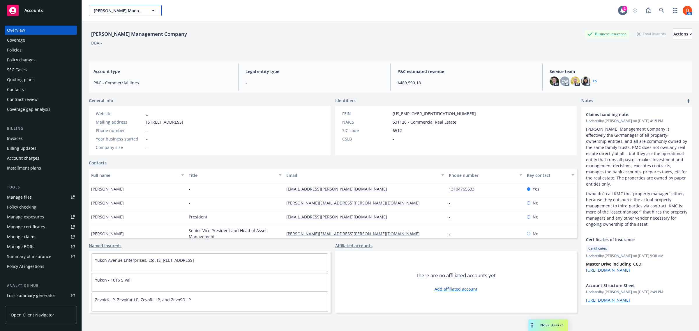
click at [146, 9] on button "[PERSON_NAME] Management Company" at bounding box center [125, 11] width 73 height 12
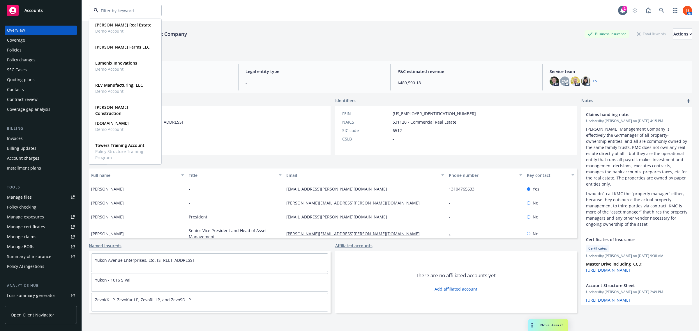
scroll to position [182, 0]
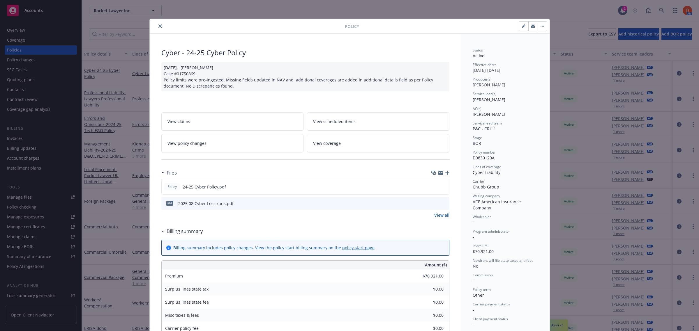
click at [158, 27] on icon "close" at bounding box center [159, 25] width 3 height 3
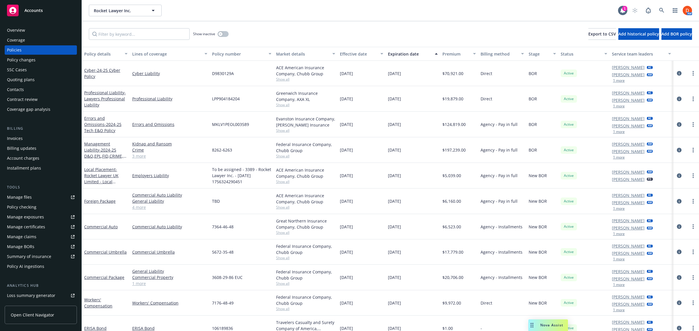
click at [42, 312] on span "Open Client Navigator" at bounding box center [32, 315] width 43 height 6
click at [145, 16] on div "Rocket Lawyer Inc. Rocket Lawyer Inc. 1 AM" at bounding box center [390, 10] width 617 height 21
click at [146, 10] on button "Rocket Lawyer Inc." at bounding box center [125, 11] width 73 height 12
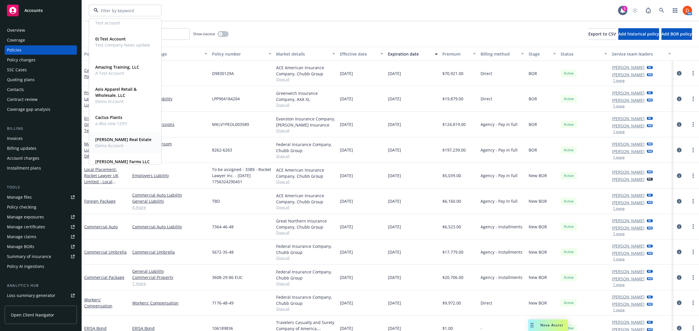
scroll to position [73, 0]
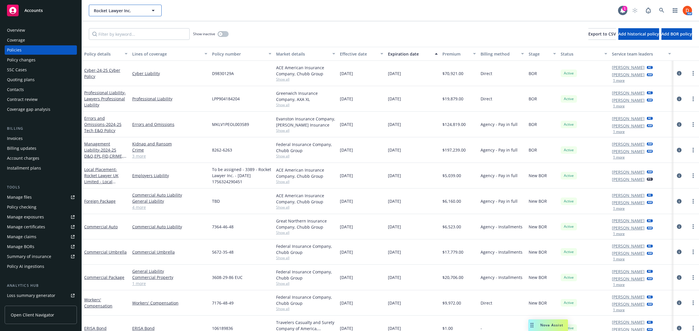
click at [149, 11] on button "Rocket Lawyer Inc." at bounding box center [125, 11] width 73 height 12
click at [157, 10] on button "Rocket Lawyer Inc." at bounding box center [125, 11] width 73 height 12
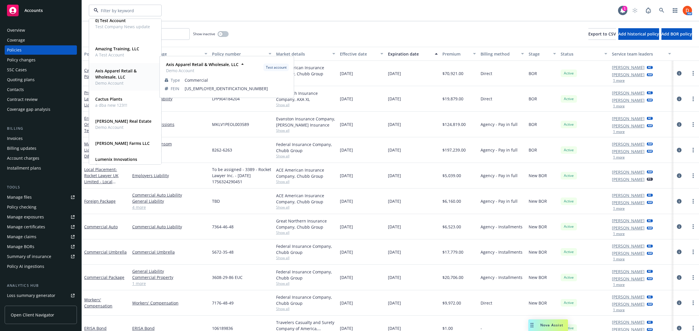
click at [137, 78] on span "Axis Apparel Retail & Wholesale, LLC" at bounding box center [124, 74] width 59 height 12
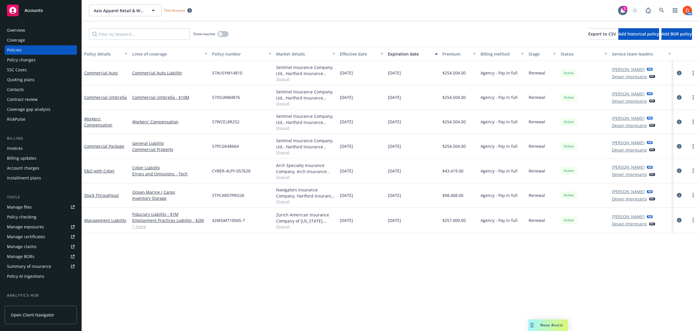
click at [20, 30] on div "Overview" at bounding box center [16, 30] width 18 height 9
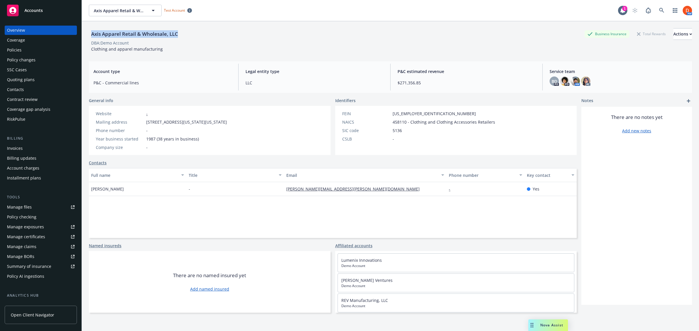
drag, startPoint x: 91, startPoint y: 34, endPoint x: 178, endPoint y: 29, distance: 88.1
click at [178, 29] on div "Axis Apparel Retail & Wholesale, LLC" at bounding box center [134, 34] width 91 height 12
copy div "Axis Apparel Retail & Wholesale, LLC"
click at [151, 7] on icon "button" at bounding box center [153, 10] width 7 height 7
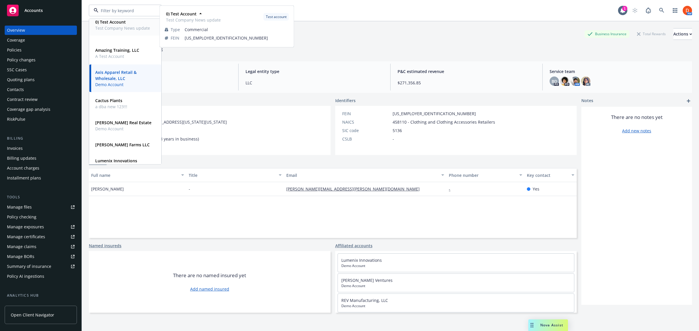
scroll to position [73, 0]
click at [139, 125] on div "Dunham Real Estate Demo Account" at bounding box center [125, 124] width 65 height 15
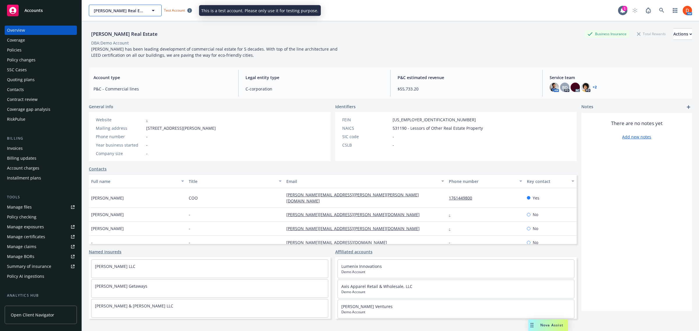
click at [155, 11] on icon "button" at bounding box center [153, 10] width 7 height 7
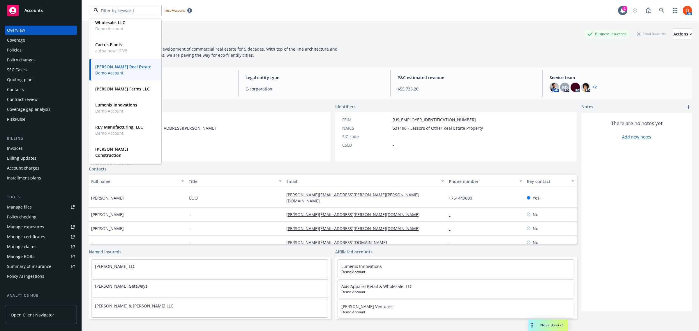
scroll to position [146, 0]
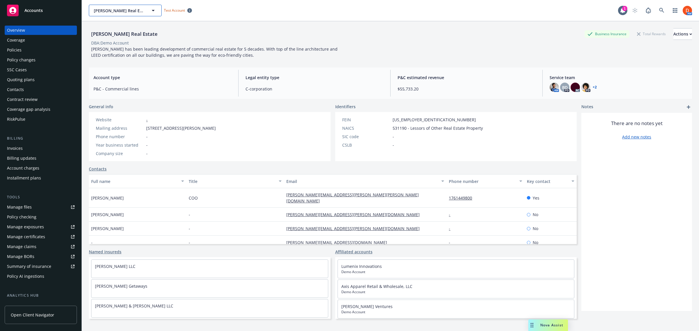
click at [141, 9] on span "Dunham Real Estate" at bounding box center [119, 11] width 50 height 6
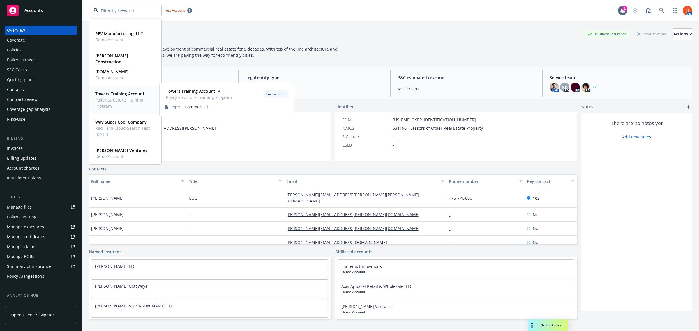
scroll to position [21, 0]
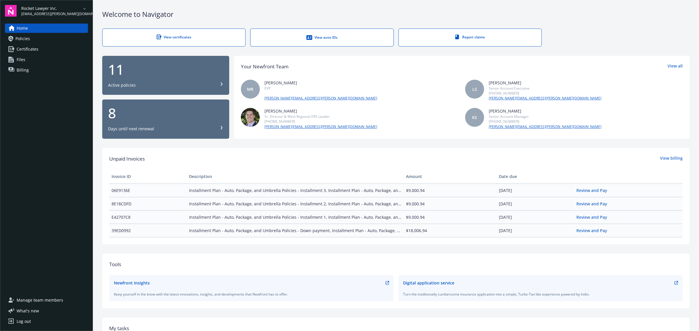
click at [53, 9] on span "Rocket Lawyer Inc." at bounding box center [51, 8] width 60 height 6
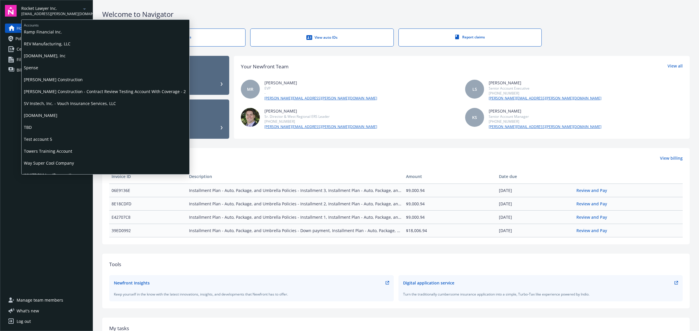
scroll to position [354, 0]
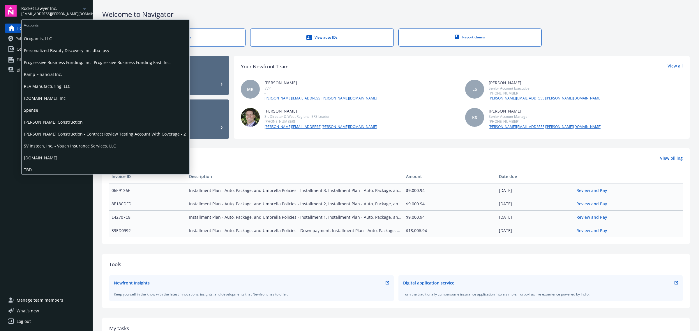
click at [75, 118] on span "[PERSON_NAME] Construction" at bounding box center [105, 122] width 163 height 12
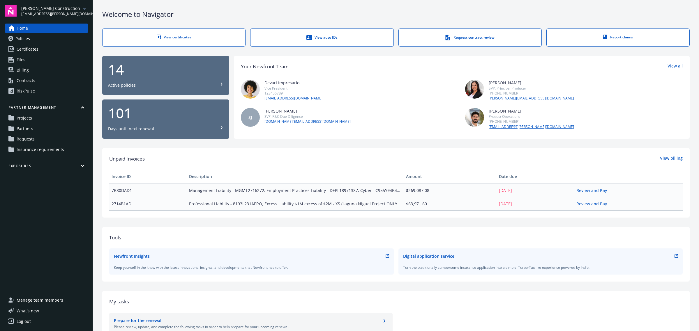
click at [37, 82] on link "Contracts" at bounding box center [46, 80] width 83 height 9
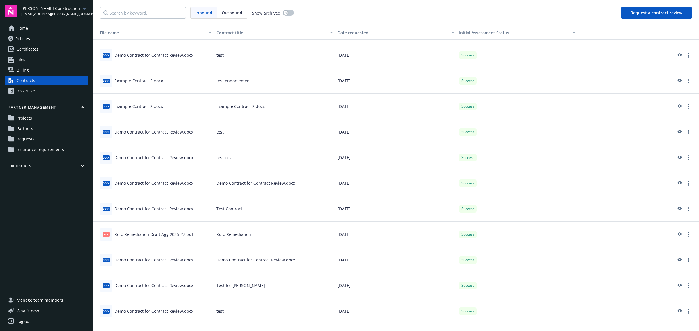
scroll to position [255, 0]
click at [685, 235] on link "more" at bounding box center [688, 233] width 7 height 7
click at [668, 259] on link "Rename contract" at bounding box center [650, 257] width 71 height 12
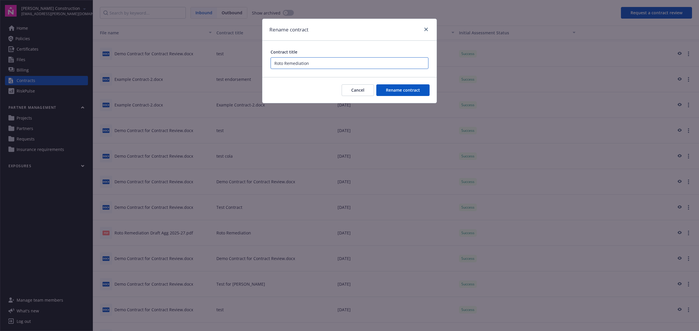
drag, startPoint x: 318, startPoint y: 62, endPoint x: 256, endPoint y: 61, distance: 61.4
click at [256, 61] on div "Rename contract Contract title Roto Remediation Cancel Rename contract" at bounding box center [349, 165] width 699 height 331
type input "Demo Demo"
click at [411, 88] on span "Rename contract" at bounding box center [403, 90] width 34 height 6
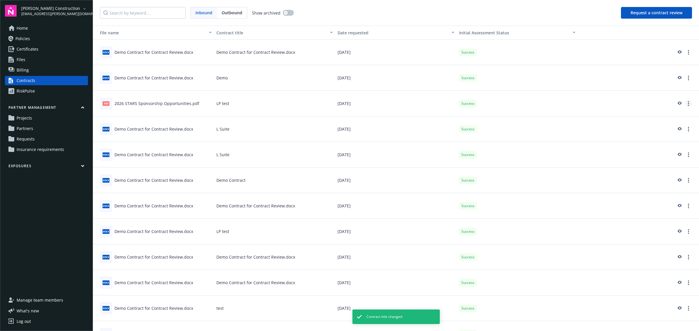
click at [685, 105] on link "more" at bounding box center [688, 103] width 7 height 7
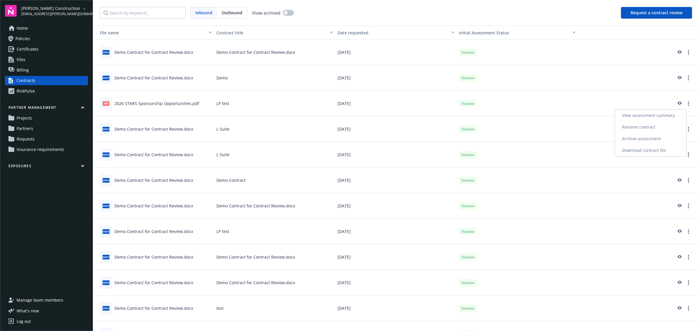
click at [651, 128] on link "Rename contract" at bounding box center [650, 127] width 71 height 12
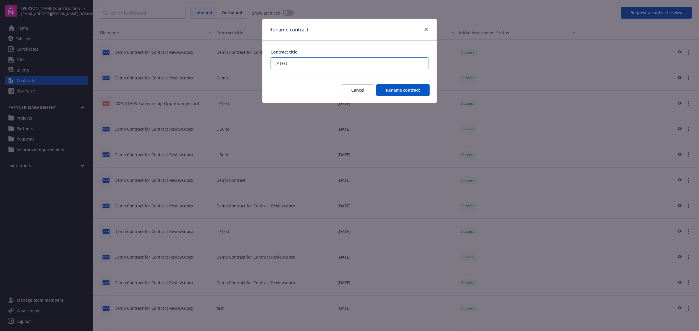
drag, startPoint x: 293, startPoint y: 66, endPoint x: 264, endPoint y: 66, distance: 28.8
click at [264, 66] on div "Contract title LP test" at bounding box center [349, 59] width 174 height 36
click at [426, 26] on link "close" at bounding box center [425, 29] width 7 height 7
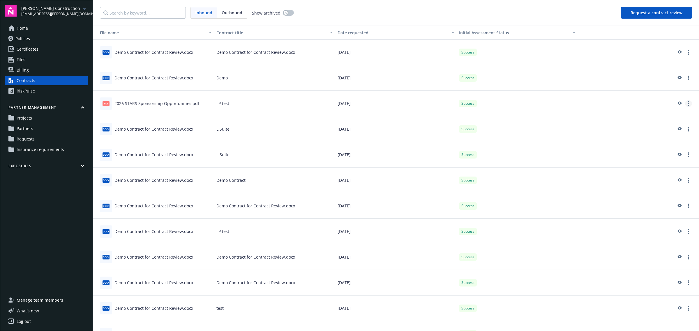
click at [688, 103] on icon "more" at bounding box center [688, 103] width 1 height 5
click at [662, 139] on link "Archive assessment" at bounding box center [650, 139] width 71 height 12
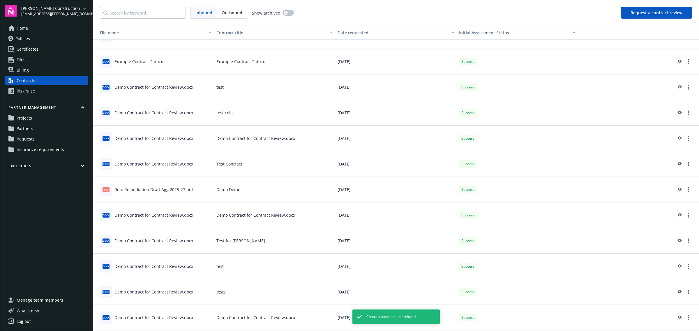
scroll to position [291, 0]
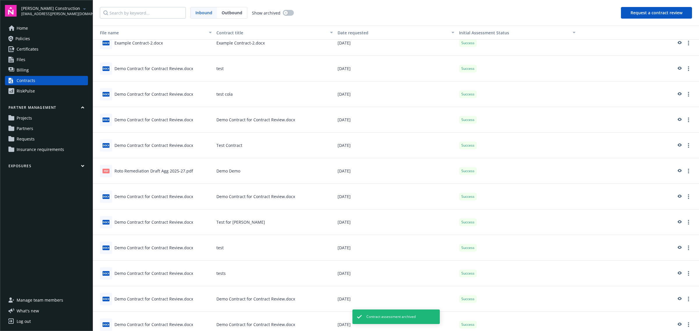
click at [684, 168] on div at bounding box center [638, 171] width 116 height 7
click at [685, 170] on link "more" at bounding box center [688, 171] width 7 height 7
click at [659, 203] on link "Archive assessment" at bounding box center [650, 207] width 71 height 12
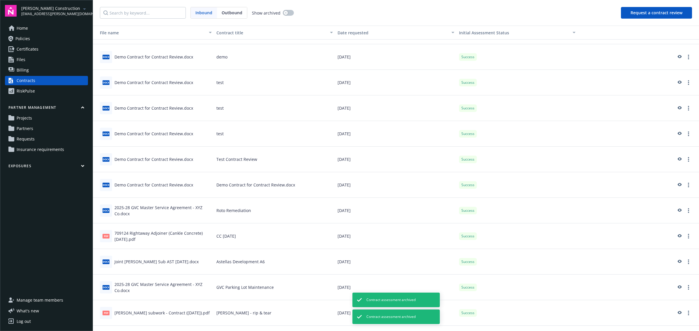
scroll to position [619, 0]
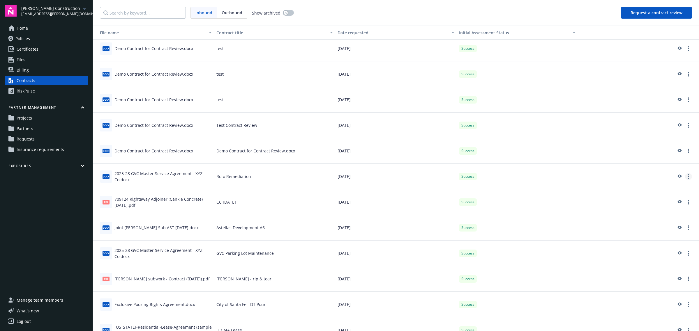
click at [685, 177] on link "more" at bounding box center [688, 176] width 7 height 7
click at [662, 210] on link "Archive assessment" at bounding box center [650, 212] width 71 height 12
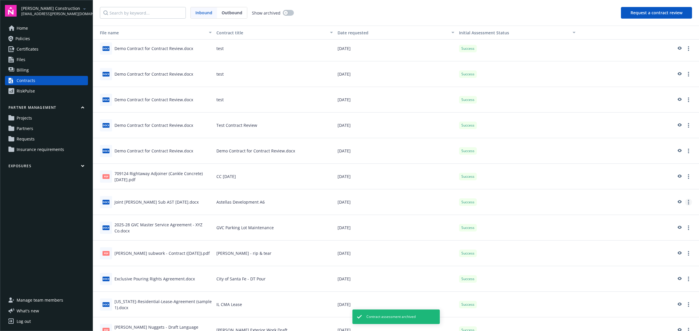
click at [686, 202] on link "more" at bounding box center [688, 202] width 7 height 7
click at [655, 240] on link "Archive assessment" at bounding box center [650, 238] width 71 height 12
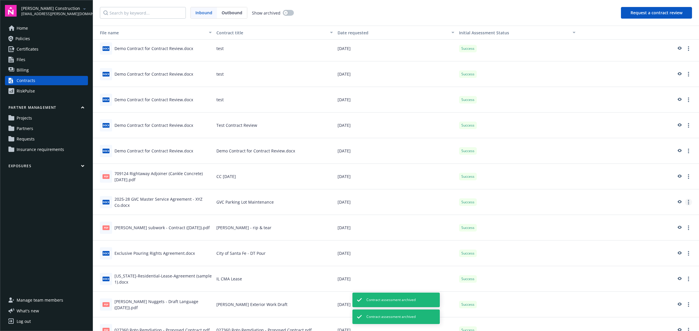
click at [688, 202] on circle "more" at bounding box center [688, 202] width 1 height 1
click at [659, 236] on link "Archive assessment" at bounding box center [650, 238] width 71 height 12
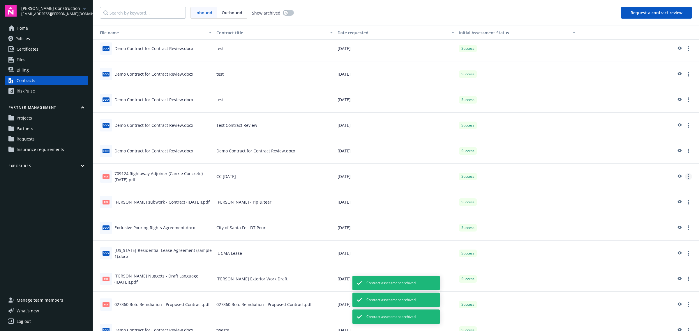
click at [686, 175] on link "more" at bounding box center [688, 176] width 7 height 7
click at [661, 208] on link "Archive assessment" at bounding box center [650, 212] width 71 height 12
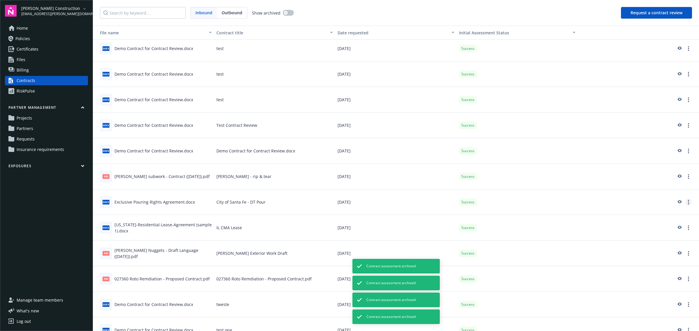
click at [688, 201] on icon "more" at bounding box center [688, 202] width 1 height 5
click at [669, 238] on link "Archive assessment" at bounding box center [650, 238] width 71 height 12
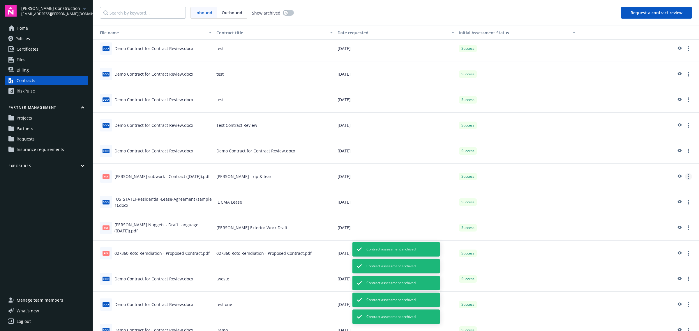
click at [688, 174] on icon "more" at bounding box center [688, 176] width 1 height 5
click at [668, 210] on link "Archive assessment" at bounding box center [650, 212] width 71 height 12
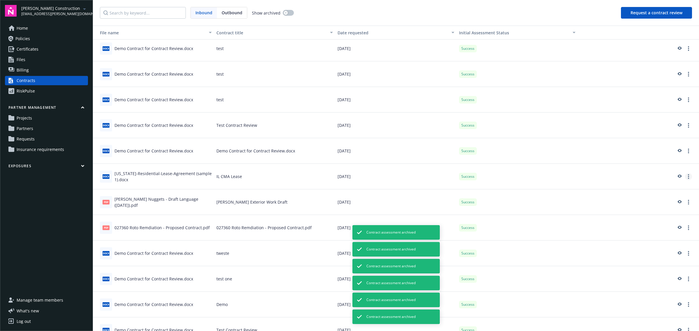
click at [688, 178] on icon "more" at bounding box center [688, 176] width 1 height 5
click at [668, 210] on link "Archive assessment" at bounding box center [650, 212] width 71 height 12
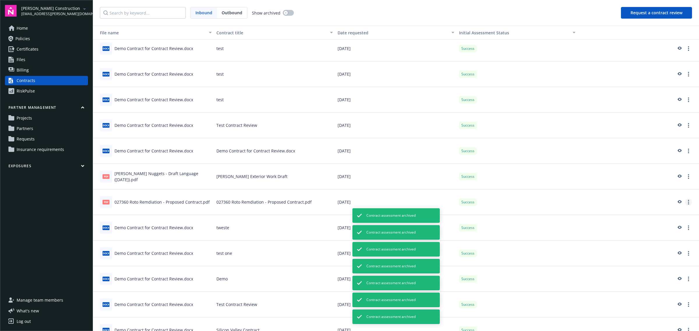
click at [688, 201] on icon "more" at bounding box center [688, 202] width 1 height 5
click at [656, 235] on link "Archive assessment" at bounding box center [650, 238] width 71 height 12
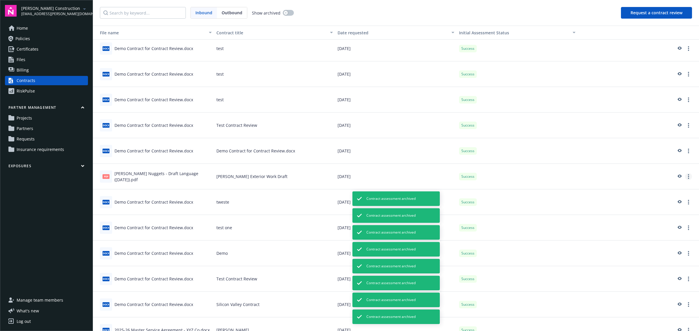
click at [688, 177] on circle "more" at bounding box center [688, 176] width 1 height 1
click at [667, 215] on link "Archive assessment" at bounding box center [650, 212] width 71 height 12
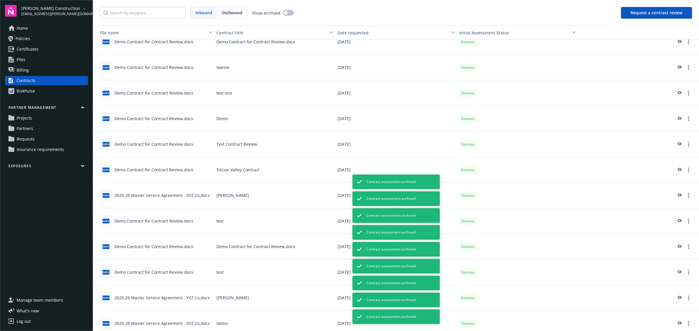
scroll to position [764, 0]
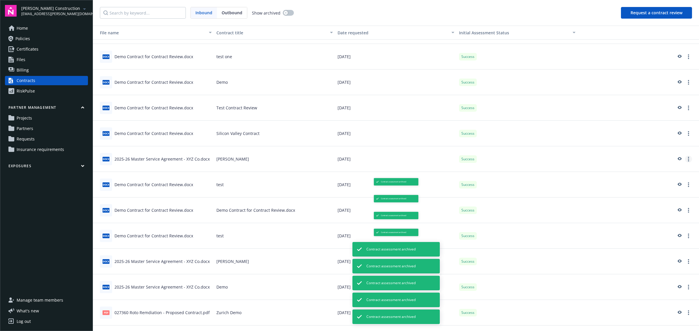
click at [685, 159] on link "more" at bounding box center [688, 159] width 7 height 7
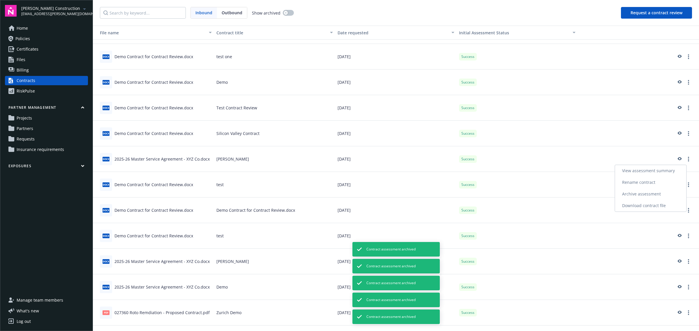
click at [659, 191] on link "Archive assessment" at bounding box center [650, 194] width 71 height 12
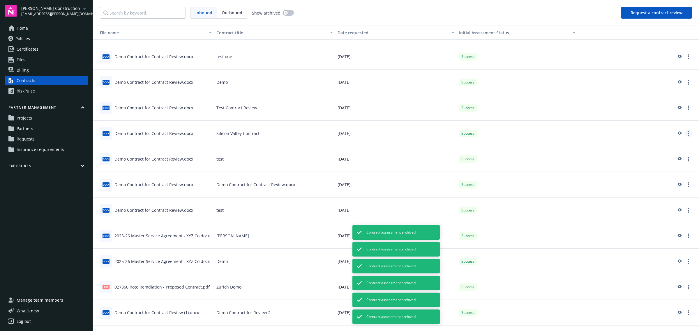
click at [685, 132] on link "more" at bounding box center [688, 133] width 7 height 7
click at [664, 164] on link "Archive assessment" at bounding box center [650, 169] width 71 height 12
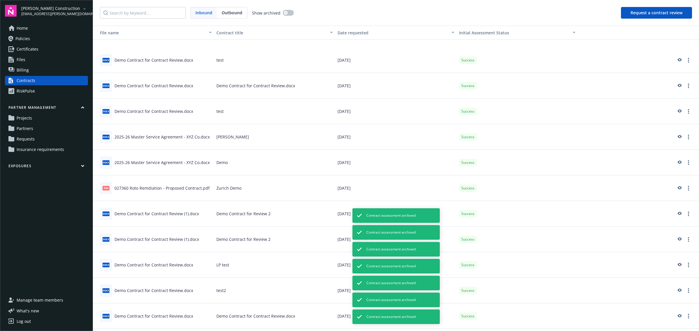
scroll to position [873, 0]
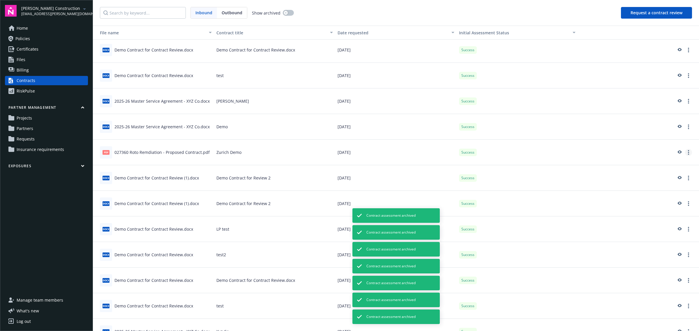
click at [685, 153] on link "more" at bounding box center [688, 152] width 7 height 7
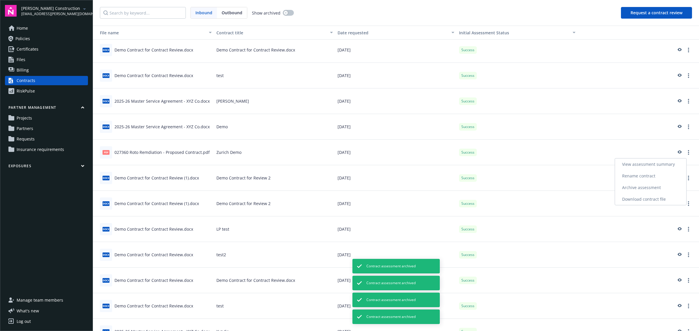
click at [658, 183] on link "Archive assessment" at bounding box center [650, 188] width 71 height 12
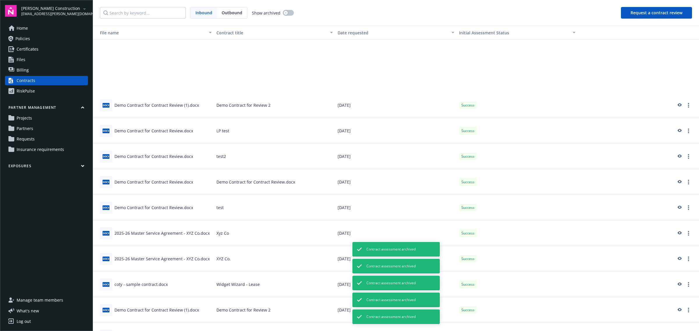
scroll to position [1055, 0]
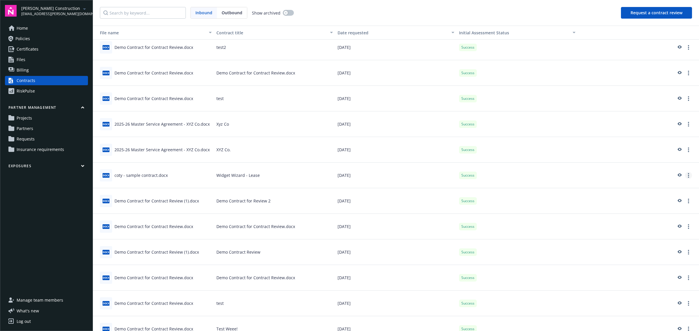
click at [688, 177] on circle "more" at bounding box center [688, 177] width 1 height 1
click at [657, 211] on link "Archive assessment" at bounding box center [650, 211] width 71 height 12
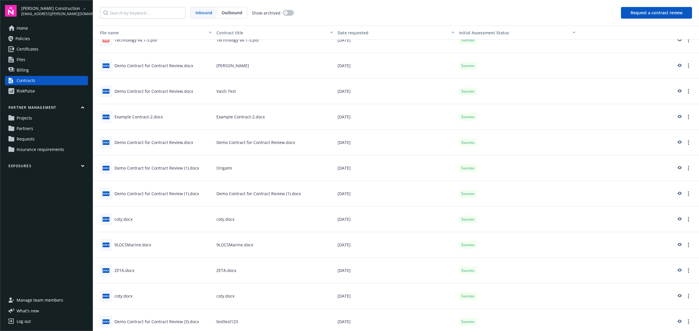
scroll to position [3020, 0]
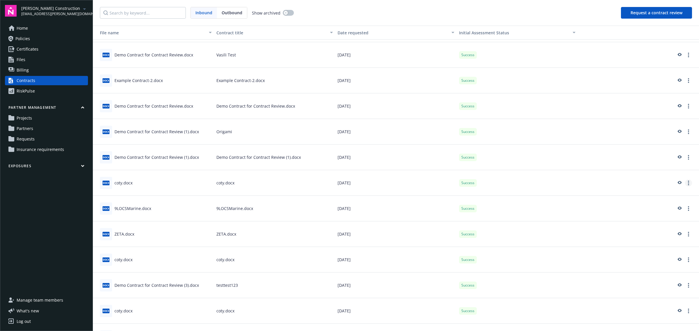
click at [688, 185] on circle "more" at bounding box center [688, 184] width 1 height 1
click at [661, 219] on link "Archive assessment" at bounding box center [650, 219] width 71 height 12
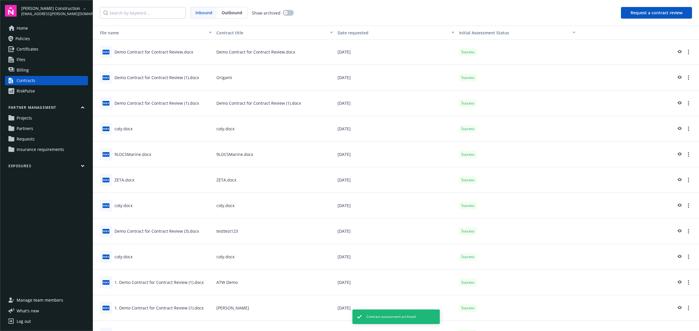
scroll to position [3093, 0]
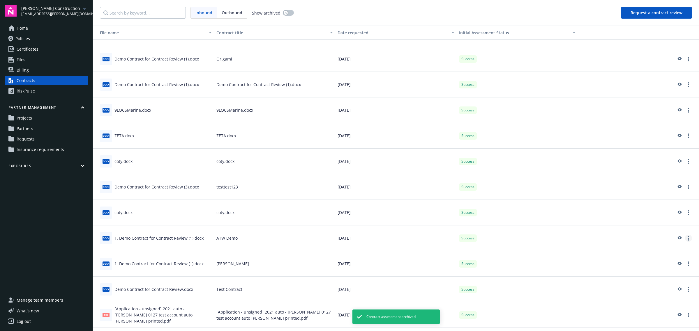
click at [688, 238] on icon "more" at bounding box center [688, 238] width 1 height 5
click at [685, 213] on link "more" at bounding box center [688, 212] width 7 height 7
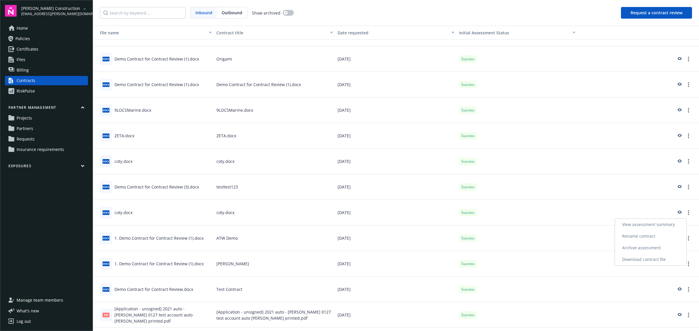
click at [662, 247] on link "Archive assessment" at bounding box center [650, 248] width 71 height 12
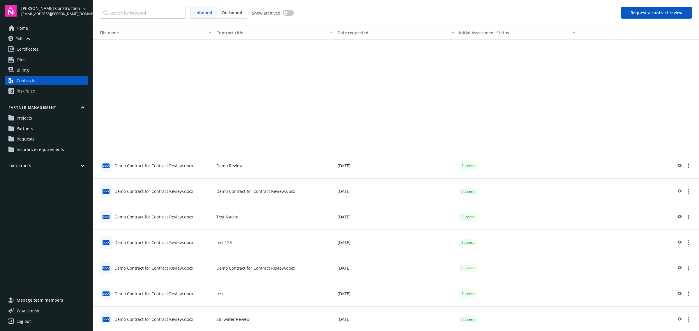
scroll to position [4112, 0]
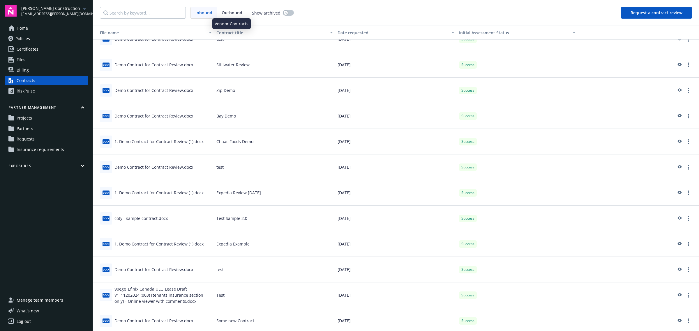
click at [229, 12] on span "Outbound" at bounding box center [232, 13] width 21 height 6
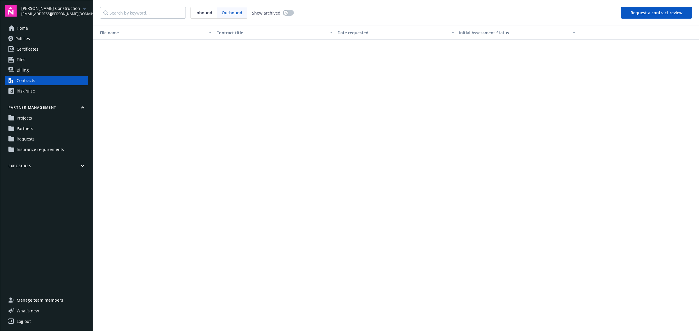
scroll to position [2270, 0]
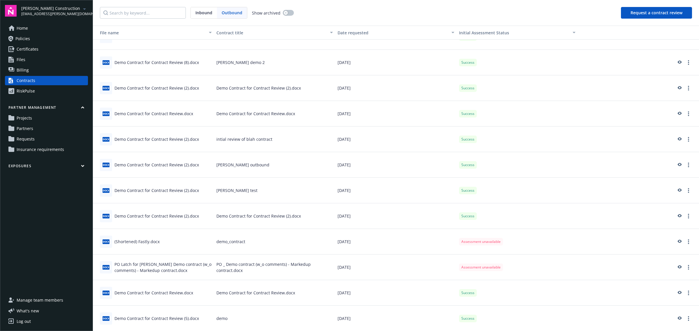
click at [60, 4] on div "Staub-Eckert Construction dylon.riley@newfront.com Home Policies Certificates F…" at bounding box center [46, 165] width 93 height 331
click at [61, 8] on span "[PERSON_NAME] Construction" at bounding box center [51, 8] width 60 height 6
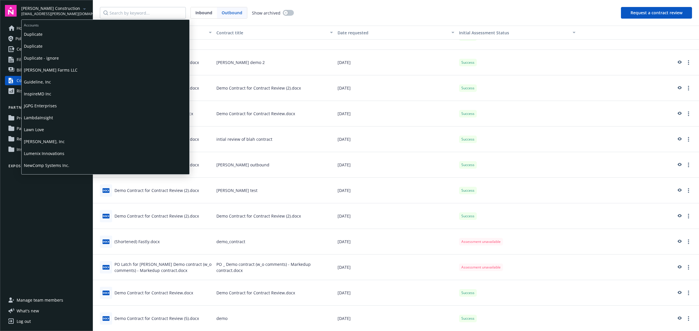
scroll to position [218, 0]
click at [123, 125] on span "Lumenix Innovations" at bounding box center [105, 127] width 163 height 12
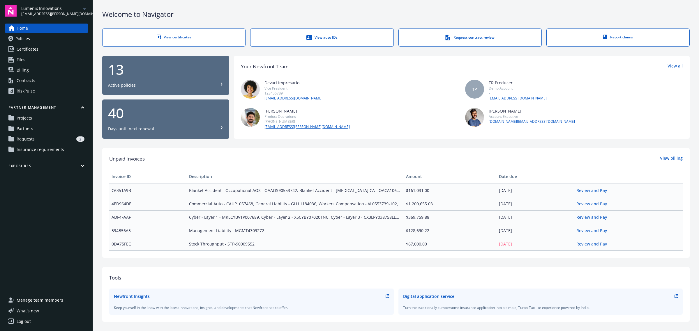
click at [38, 79] on link "Contracts" at bounding box center [46, 80] width 83 height 9
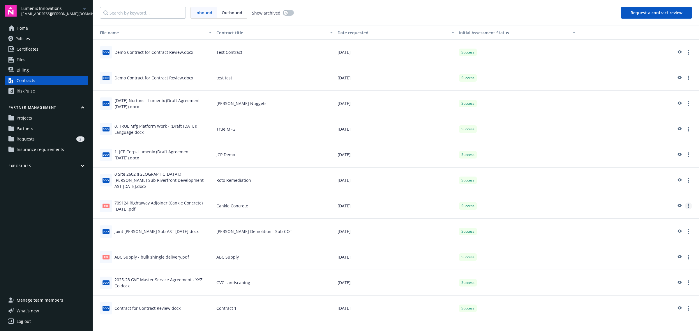
click at [687, 206] on link "more" at bounding box center [688, 206] width 7 height 7
click at [667, 246] on link "Archive assessment" at bounding box center [655, 242] width 71 height 12
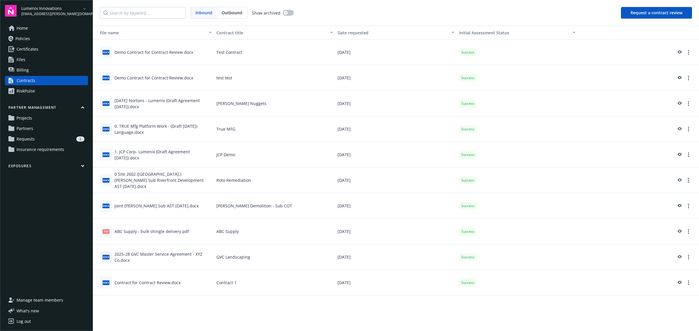
click at [689, 180] on link "more" at bounding box center [688, 180] width 7 height 7
click at [663, 213] on link "Archive assessment" at bounding box center [655, 216] width 71 height 12
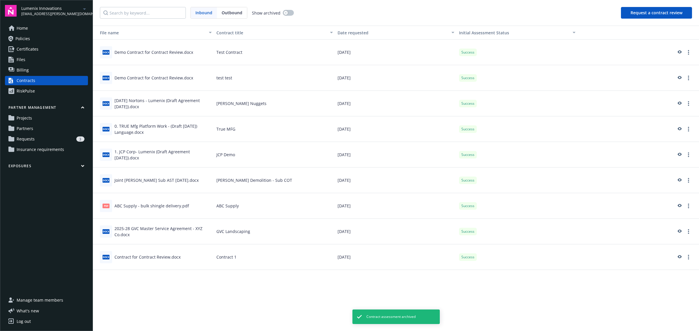
click at [141, 179] on div "Joint Dev - Walsh Sub AST 6.04.25.docx" at bounding box center [156, 180] width 84 height 6
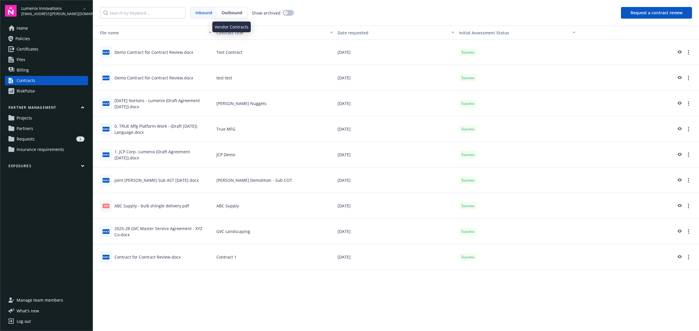
click at [233, 13] on span "Outbound" at bounding box center [232, 13] width 21 height 6
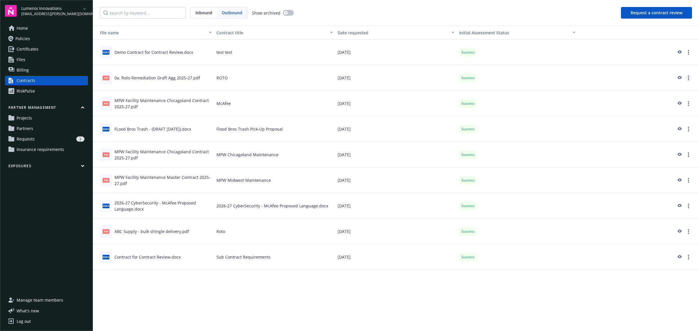
click at [686, 77] on link "more" at bounding box center [688, 78] width 7 height 7
click at [670, 114] on link "Archive assessment" at bounding box center [655, 113] width 71 height 12
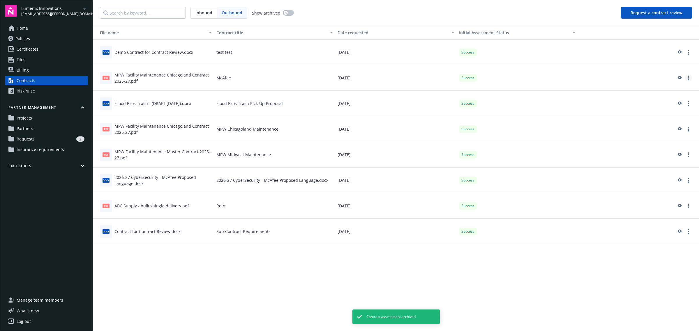
click at [688, 79] on icon "more" at bounding box center [688, 78] width 1 height 5
click at [672, 110] on link "Archive assessment" at bounding box center [655, 113] width 71 height 12
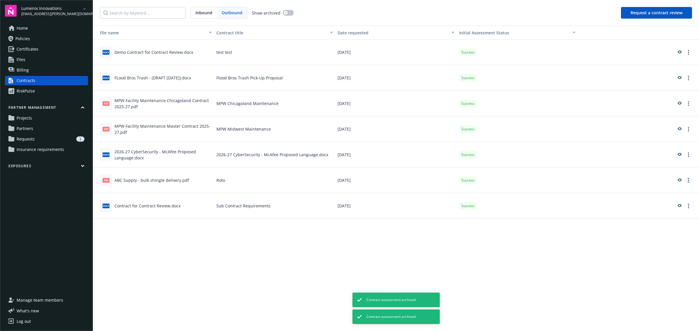
click at [688, 178] on icon "more" at bounding box center [688, 180] width 1 height 5
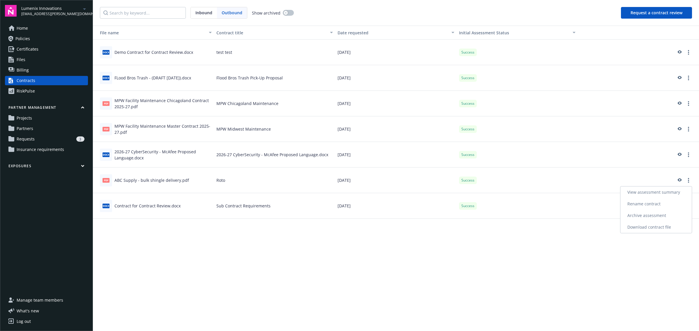
click at [680, 211] on link "Archive assessment" at bounding box center [655, 216] width 71 height 12
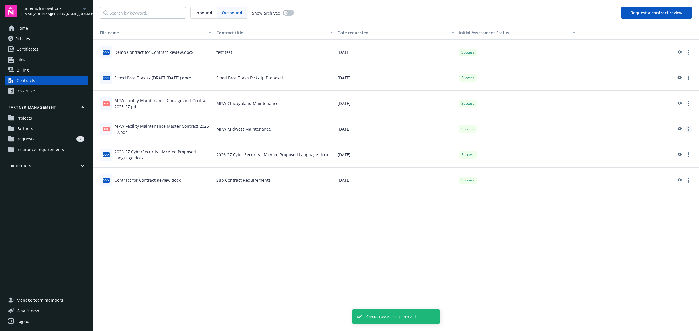
click at [686, 130] on link "more" at bounding box center [688, 129] width 7 height 7
click at [666, 167] on link "Archive assessment" at bounding box center [655, 165] width 71 height 12
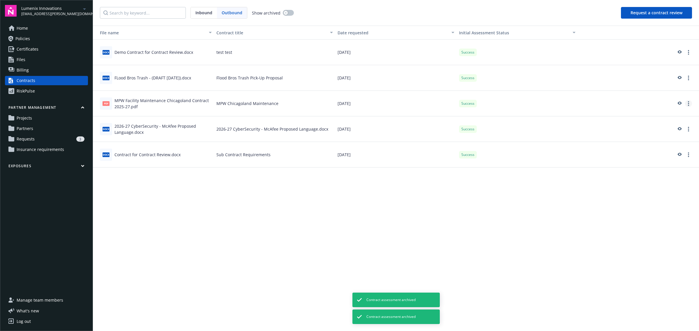
click at [688, 103] on icon "more" at bounding box center [688, 103] width 1 height 5
click at [680, 135] on link "Archive assessment" at bounding box center [655, 139] width 71 height 12
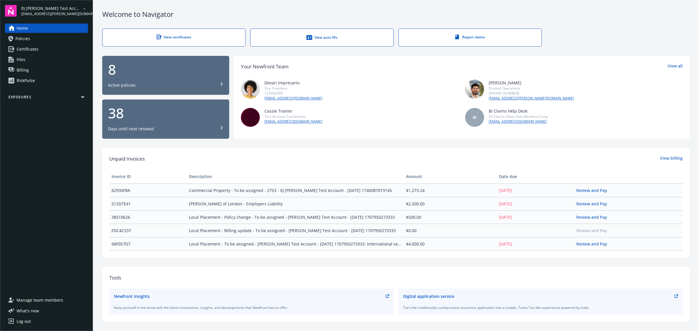
click at [45, 50] on link "Certificates" at bounding box center [46, 49] width 83 height 9
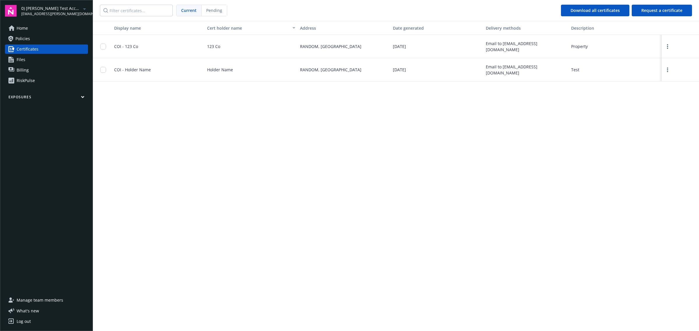
click at [55, 61] on link "Files" at bounding box center [46, 59] width 83 height 9
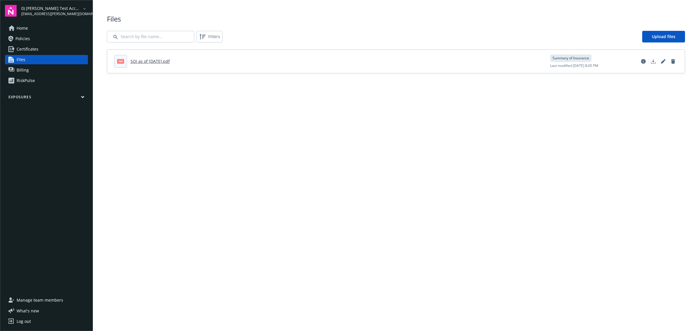
click at [60, 54] on div "Home Policies Certificates Files Billing RiskPulse" at bounding box center [46, 55] width 83 height 62
click at [60, 48] on link "Certificates" at bounding box center [46, 49] width 83 height 9
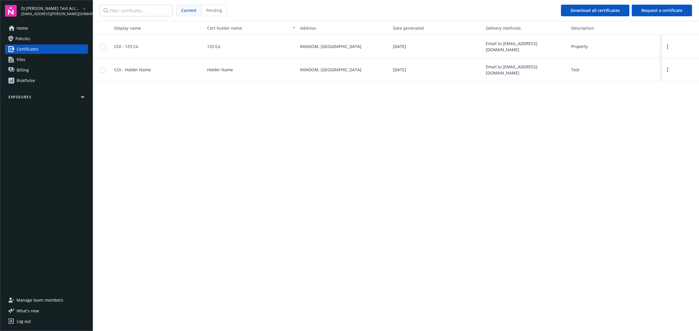
click at [53, 29] on link "Home" at bounding box center [46, 28] width 83 height 9
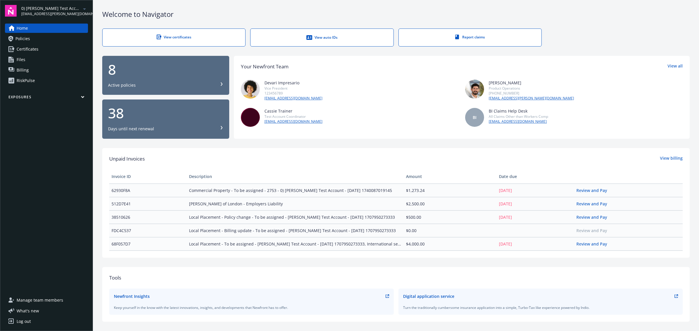
click at [39, 56] on link "Files" at bounding box center [46, 59] width 83 height 9
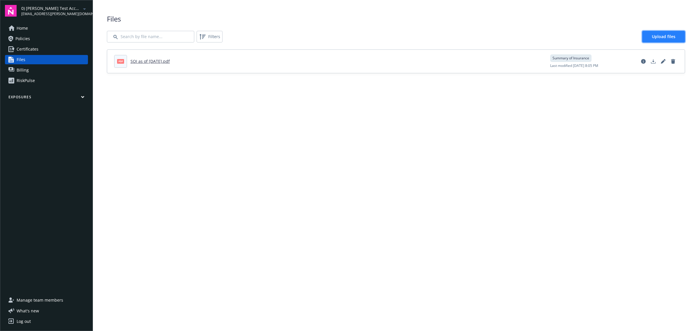
click at [656, 38] on span "Upload files" at bounding box center [664, 37] width 24 height 6
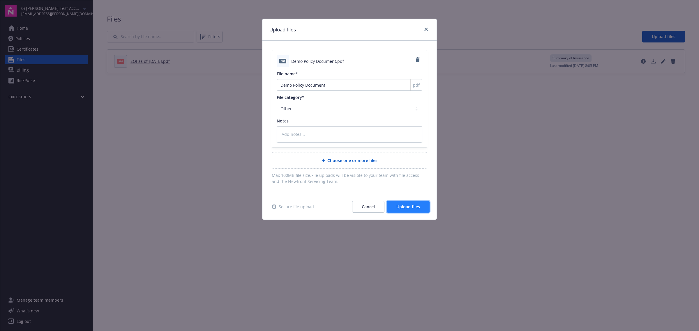
click at [420, 206] on button "Upload files" at bounding box center [408, 207] width 43 height 12
type textarea "x"
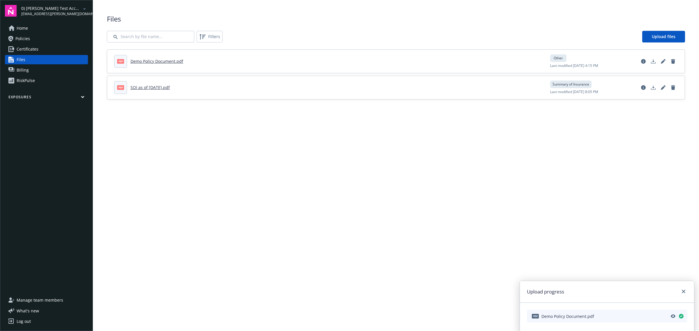
click at [64, 48] on link "Certificates" at bounding box center [46, 49] width 83 height 9
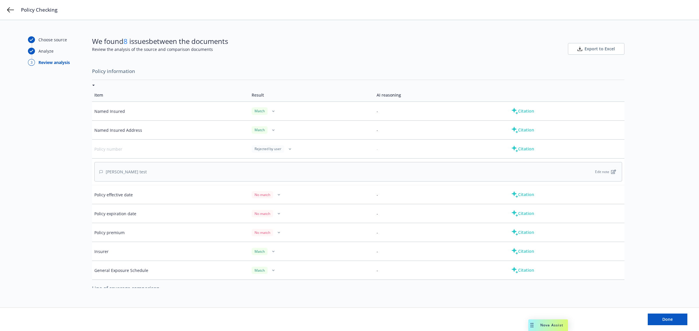
click at [289, 150] on icon "button" at bounding box center [290, 149] width 3 height 2
click at [261, 133] on div "Match" at bounding box center [260, 129] width 16 height 7
click at [270, 129] on button "button" at bounding box center [273, 130] width 7 height 7
